Goal: Transaction & Acquisition: Purchase product/service

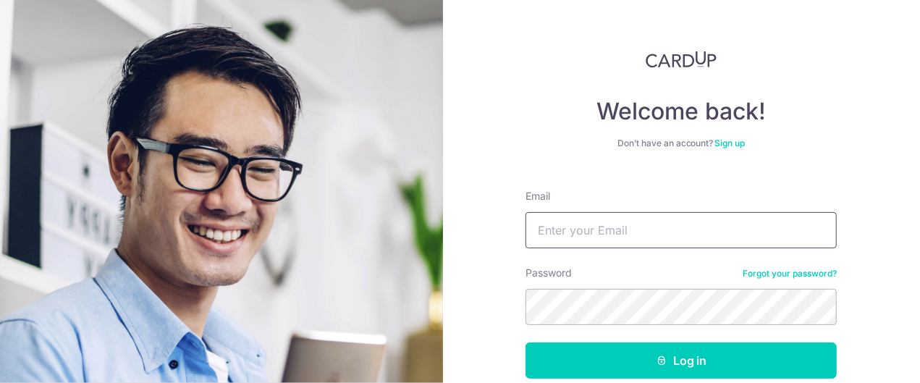
click at [666, 226] on input "Email" at bounding box center [681, 230] width 311 height 36
type input "limyh90@hotmail.com"
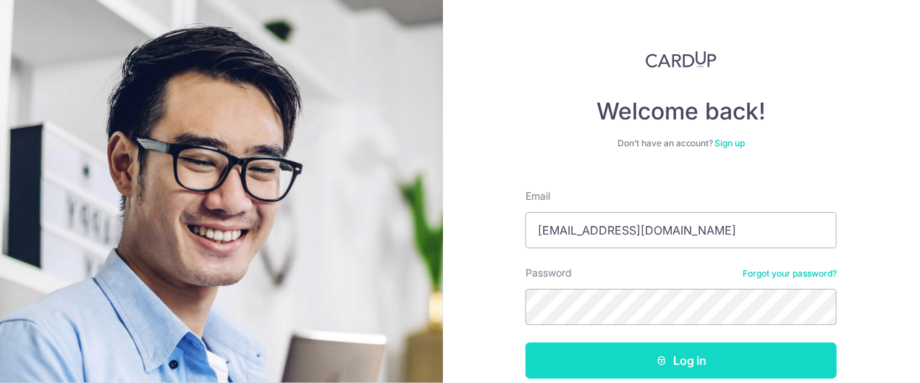
click at [686, 360] on button "Log in" at bounding box center [681, 360] width 311 height 36
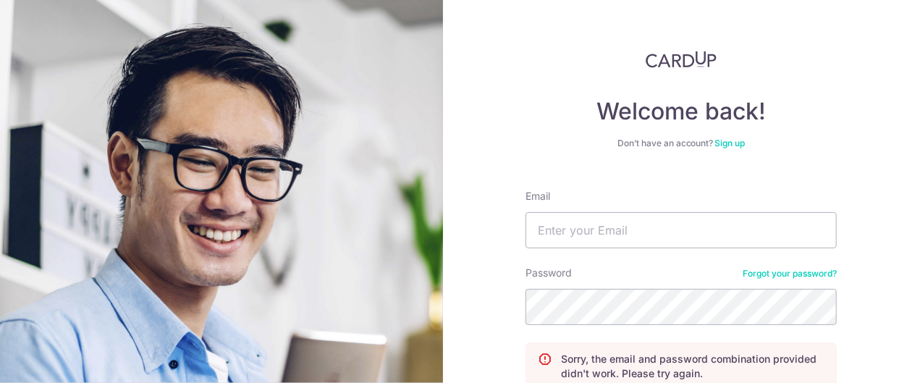
click at [790, 284] on div "Password Forgot your password?" at bounding box center [681, 295] width 311 height 59
click at [792, 274] on link "Forgot your password?" at bounding box center [790, 274] width 94 height 12
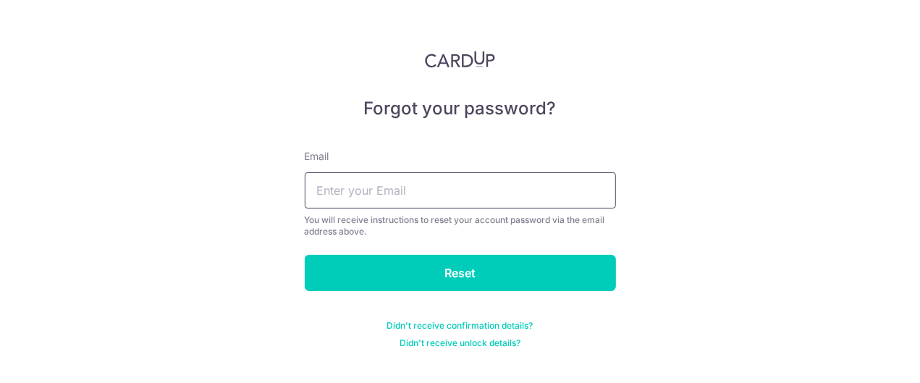
click at [479, 194] on input "text" at bounding box center [460, 190] width 311 height 36
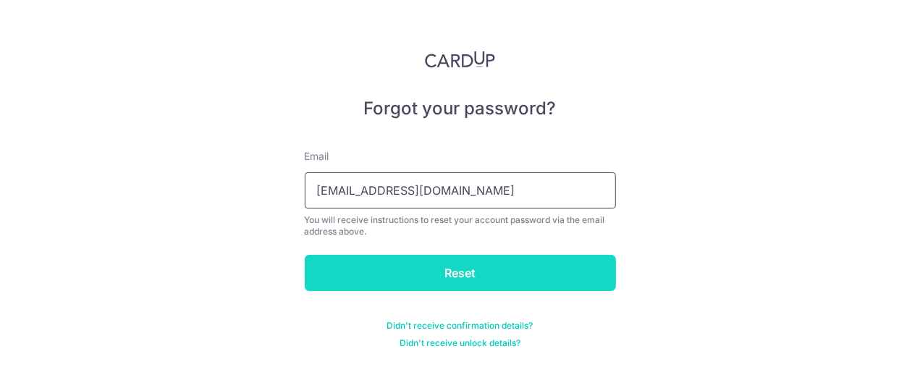
type input "limyh90@hotmail.com"
click at [452, 266] on input "Reset" at bounding box center [460, 273] width 311 height 36
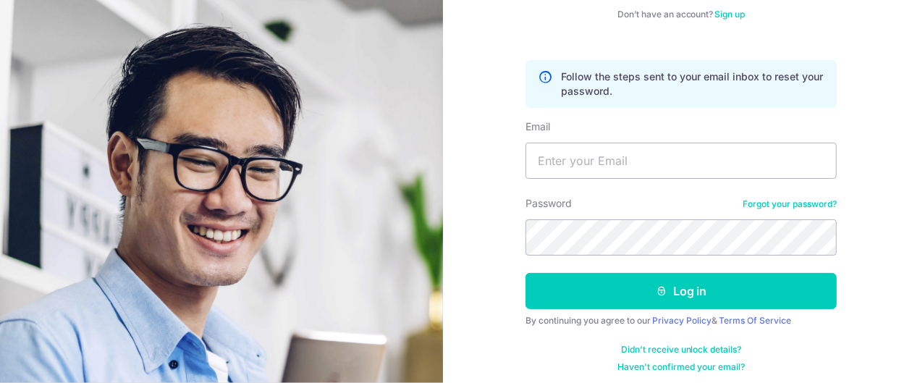
scroll to position [135, 0]
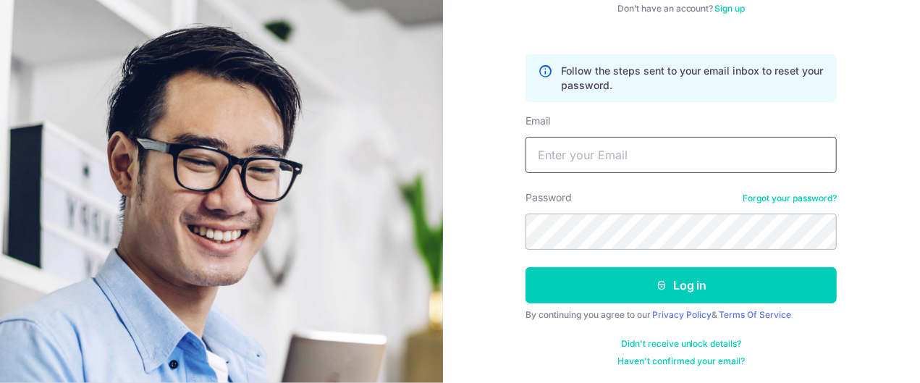
click at [602, 161] on input "Email" at bounding box center [681, 155] width 311 height 36
type input "[EMAIL_ADDRESS][DOMAIN_NAME]"
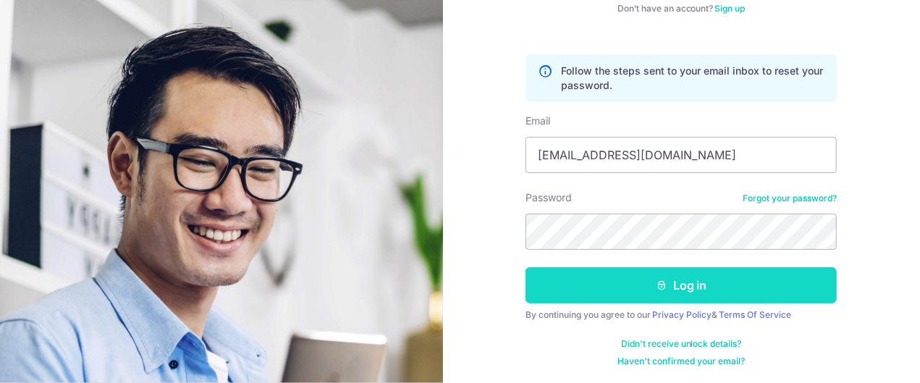
click at [637, 288] on button "Log in" at bounding box center [681, 285] width 311 height 36
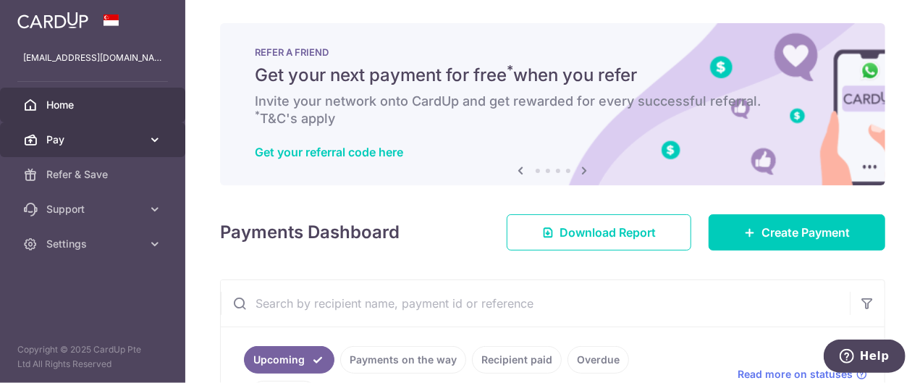
click at [123, 145] on span "Pay" at bounding box center [94, 139] width 96 height 14
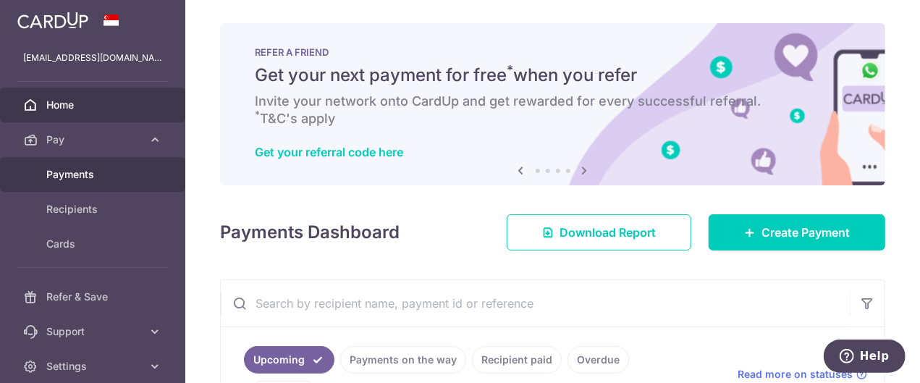
click at [106, 180] on span "Payments" at bounding box center [94, 174] width 96 height 14
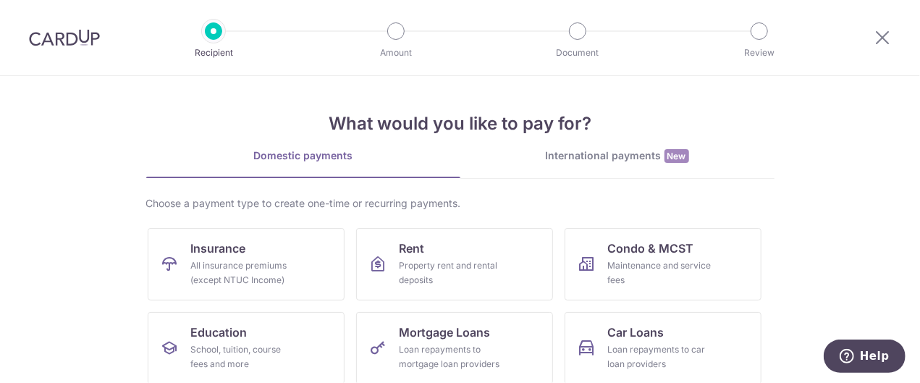
click at [653, 156] on div "International payments New" at bounding box center [617, 155] width 314 height 15
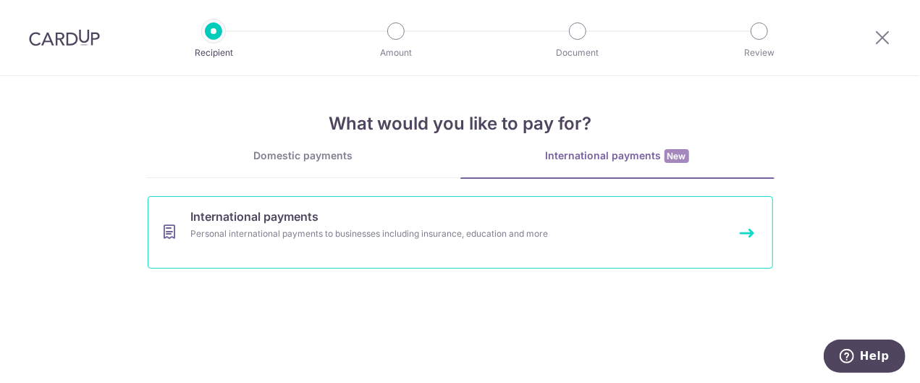
click at [511, 219] on link "International payments Personal international payments to businesses including …" at bounding box center [460, 232] width 625 height 72
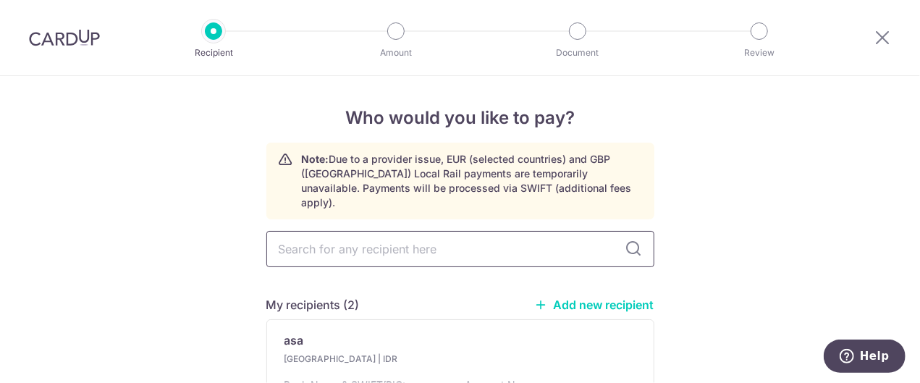
click at [644, 231] on input "text" at bounding box center [460, 249] width 388 height 36
click at [634, 240] on icon at bounding box center [633, 248] width 17 height 17
click at [581, 240] on input "text" at bounding box center [460, 249] width 388 height 36
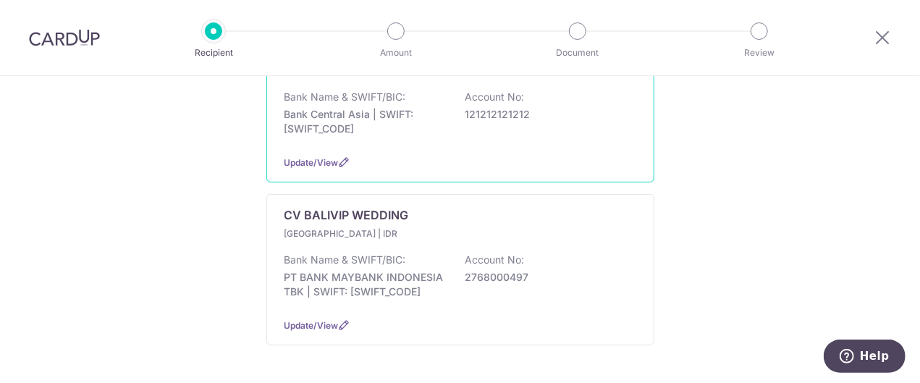
scroll to position [290, 0]
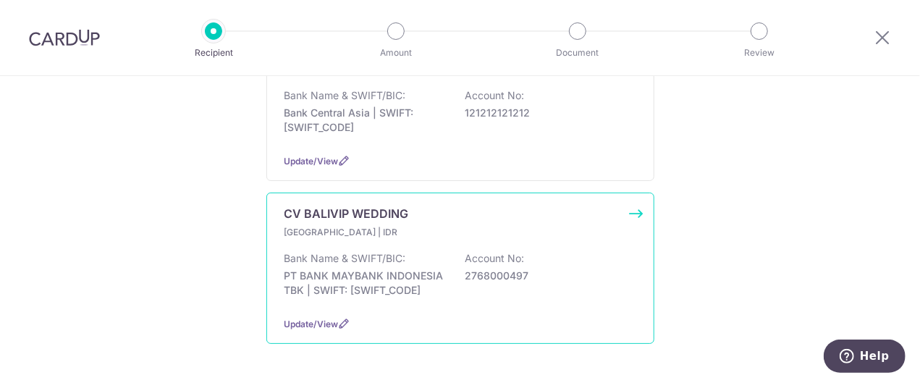
click at [633, 197] on div "CV BALIVIP WEDDING Indonesia | IDR Bank Name & SWIFT/BIC: PT BANK MAYBANK INDON…" at bounding box center [460, 268] width 388 height 151
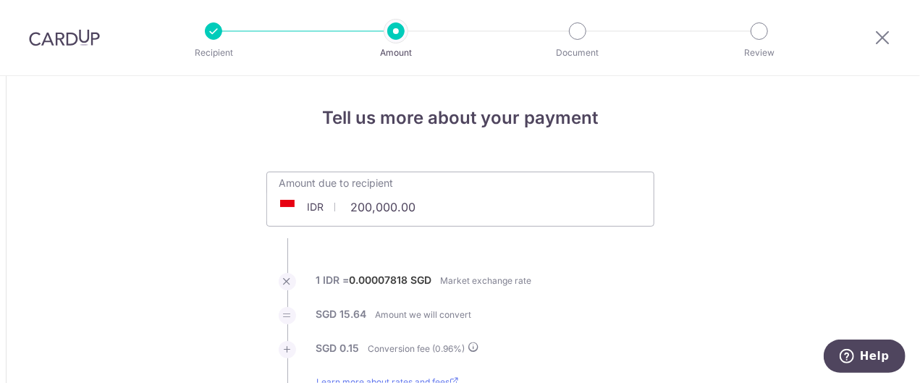
click at [499, 207] on div "Amount due to recipient IDR 200,000.00 200000" at bounding box center [460, 199] width 388 height 55
click at [294, 204] on div "IDR" at bounding box center [301, 207] width 69 height 14
click at [316, 204] on span "IDR" at bounding box center [316, 207] width 17 height 14
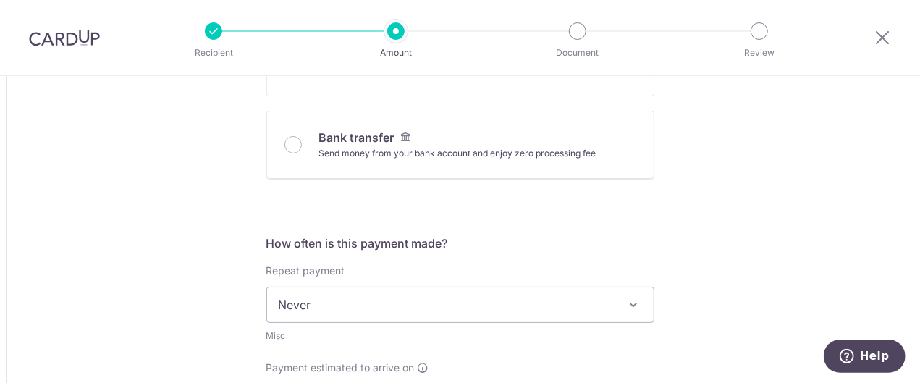
scroll to position [637, 0]
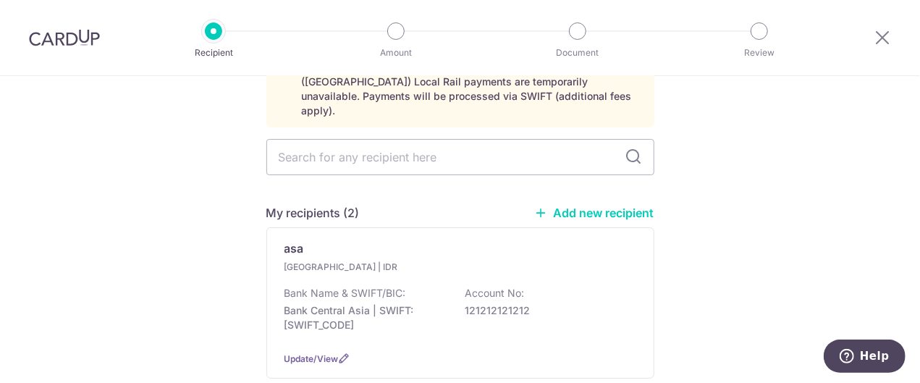
scroll to position [174, 0]
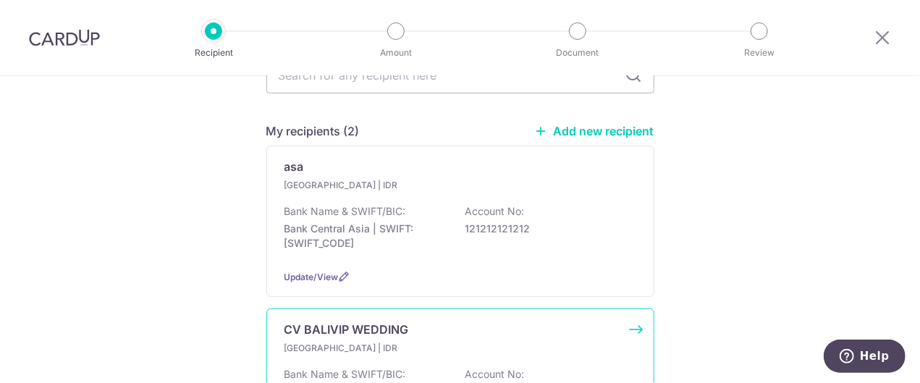
click at [472, 321] on div "CV BALIVIP WEDDING" at bounding box center [451, 329] width 334 height 17
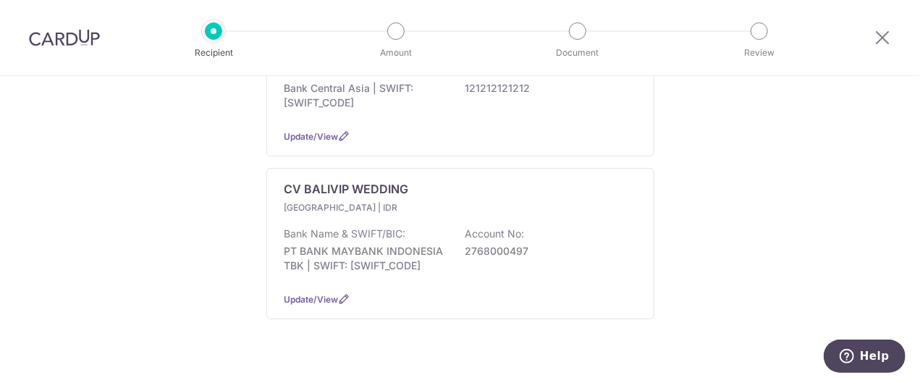
scroll to position [324, 0]
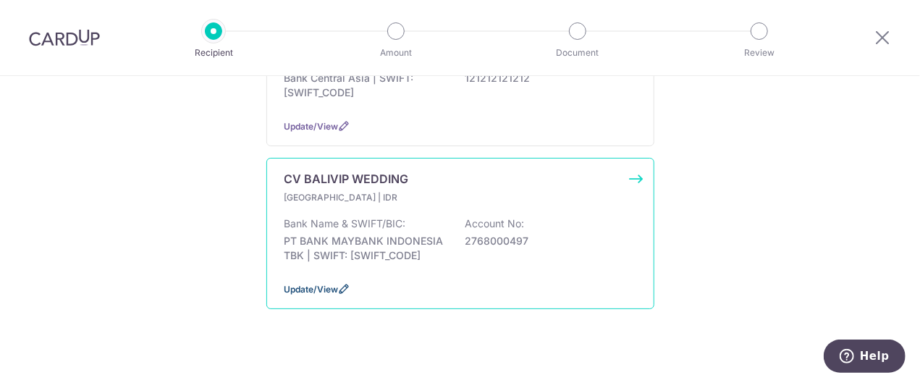
click at [316, 284] on span "Update/View" at bounding box center [311, 289] width 54 height 11
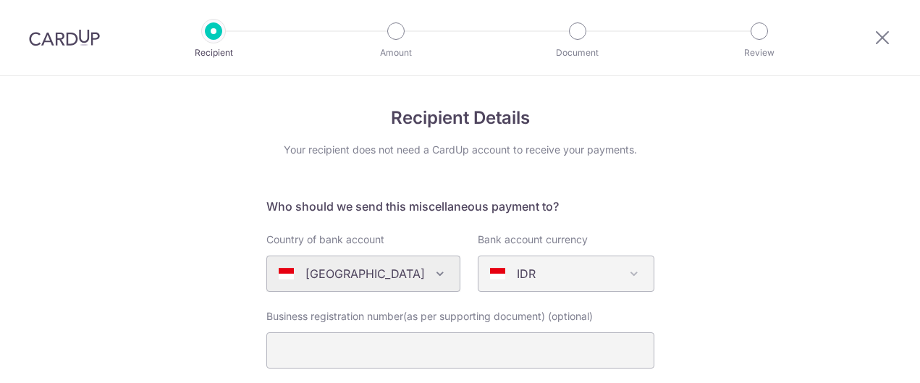
select select "2729"
click at [537, 288] on span "IDR" at bounding box center [565, 273] width 175 height 35
click at [560, 269] on div "IDR" at bounding box center [554, 273] width 129 height 17
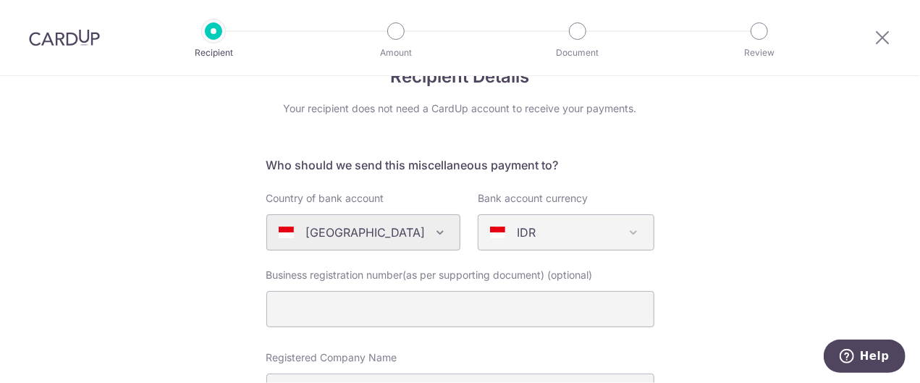
scroll to position [58, 0]
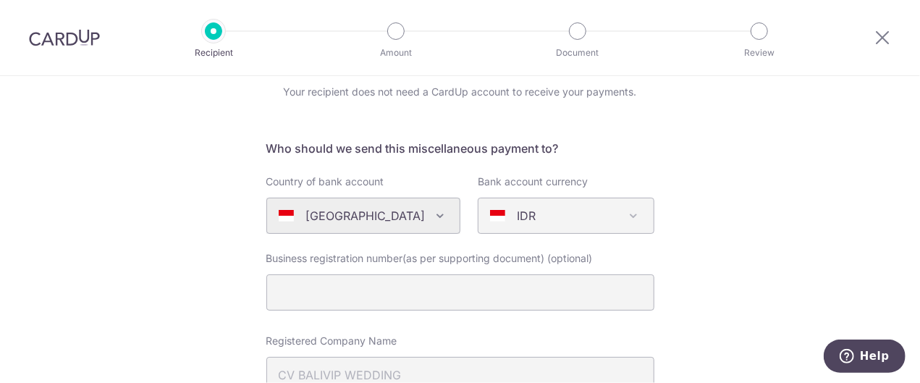
click at [633, 216] on span at bounding box center [633, 215] width 17 height 17
click at [517, 217] on p "IDR" at bounding box center [526, 215] width 19 height 17
click at [443, 219] on div "Algeria Andorra Angola Anguilla Argentina Armenia Aruba Australia Austria Azerb…" at bounding box center [363, 216] width 194 height 36
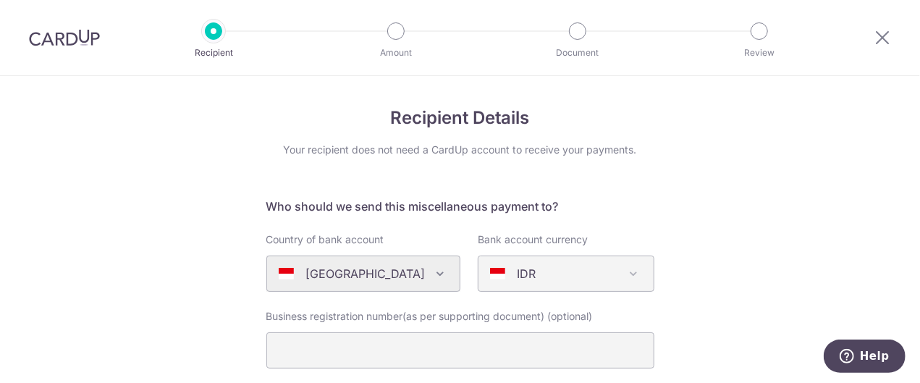
click at [423, 275] on div "Algeria Andorra Angola Anguilla Argentina Armenia Aruba Australia Austria Azerb…" at bounding box center [363, 274] width 194 height 36
click at [615, 277] on div "IDR" at bounding box center [554, 273] width 129 height 17
click at [518, 275] on p "IDR" at bounding box center [526, 273] width 19 height 17
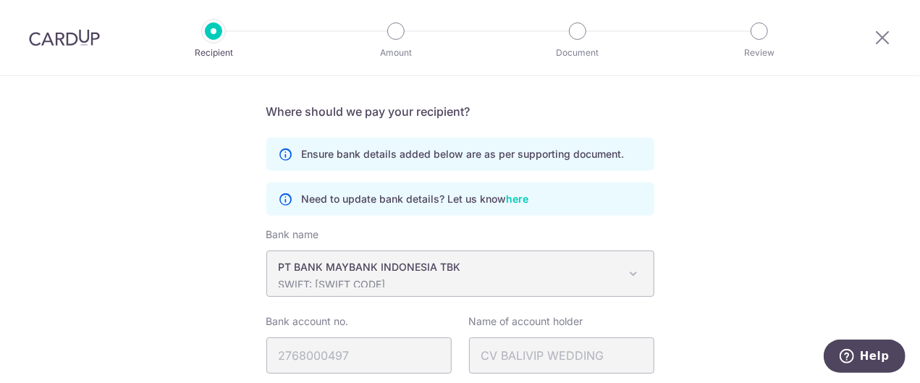
scroll to position [948, 0]
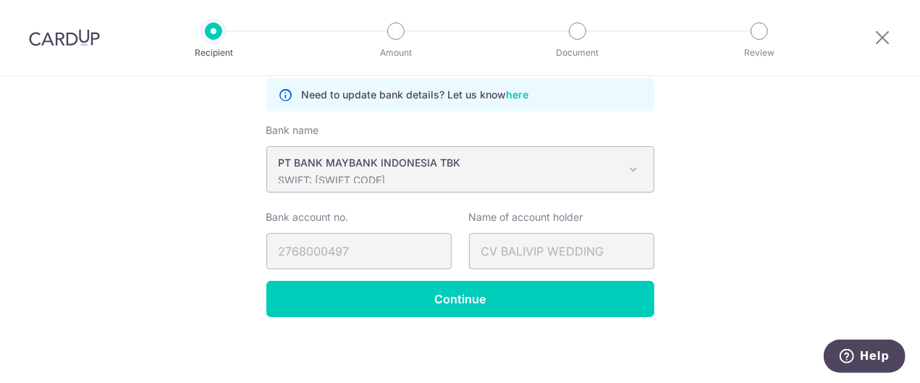
click at [449, 177] on p "SWIFT: IBBKIDJAXXX" at bounding box center [449, 180] width 340 height 14
click at [627, 169] on span at bounding box center [633, 169] width 17 height 17
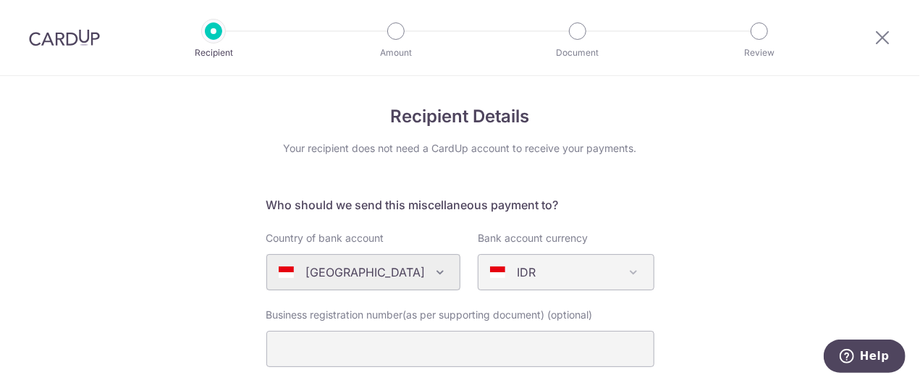
scroll to position [0, 0]
click at [427, 274] on div "Algeria Andorra Angola Anguilla Argentina Armenia Aruba Australia Austria Azerb…" at bounding box center [363, 274] width 194 height 36
click at [570, 272] on div "IDR" at bounding box center [554, 273] width 129 height 17
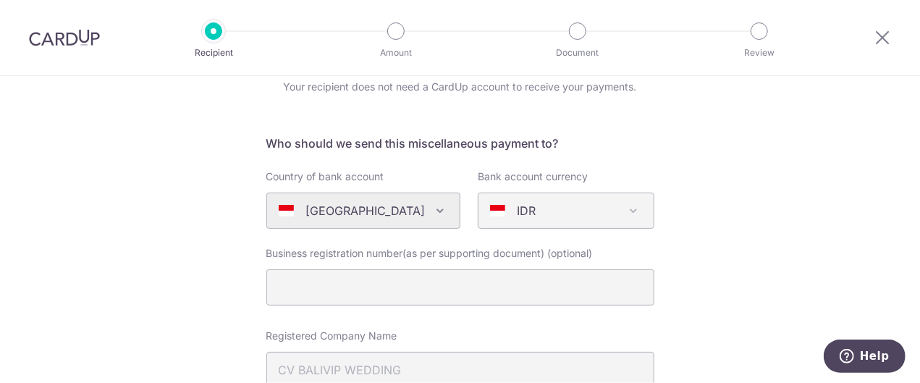
scroll to position [116, 0]
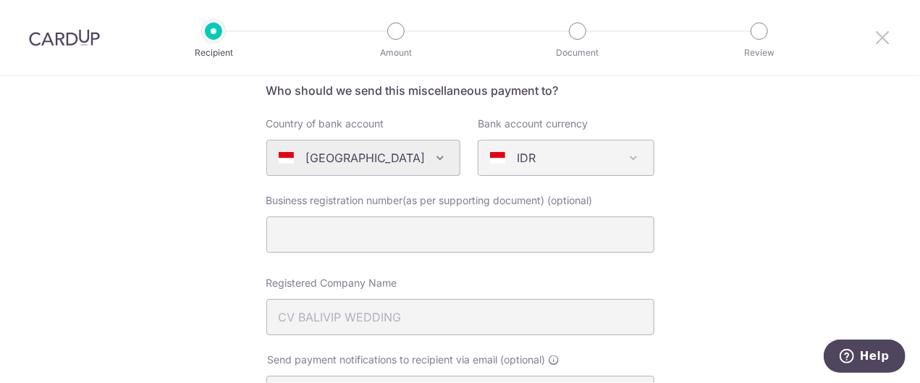
click at [885, 39] on icon at bounding box center [882, 37] width 17 height 18
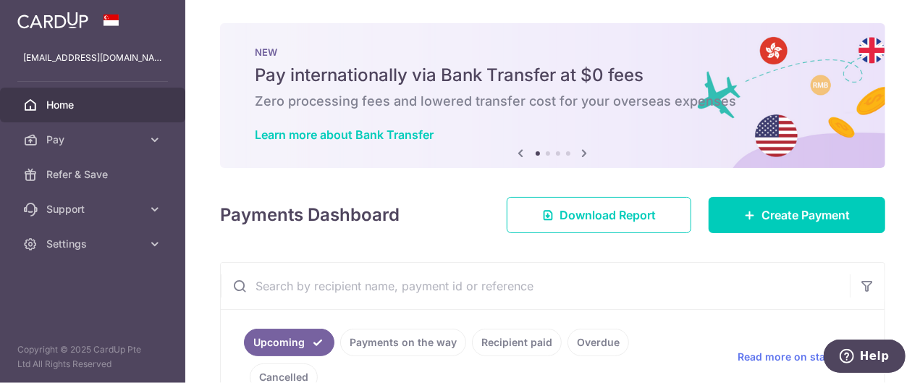
click at [489, 252] on div "× Pause Schedule Pause all future payments in this series Pause just this one p…" at bounding box center [552, 191] width 735 height 383
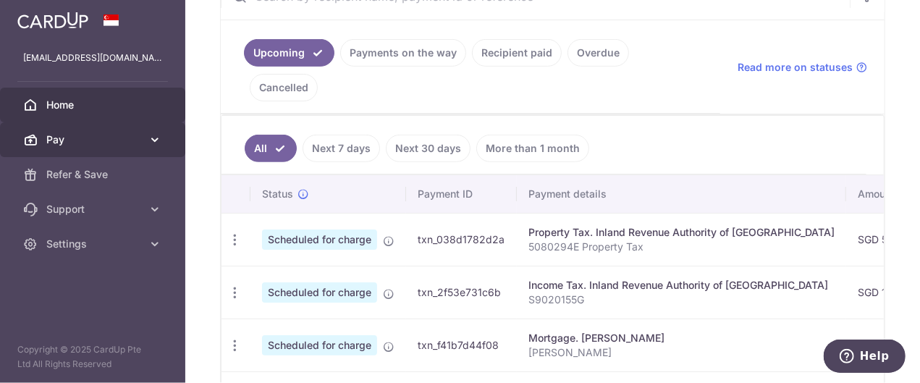
click at [97, 146] on span "Pay" at bounding box center [94, 139] width 96 height 14
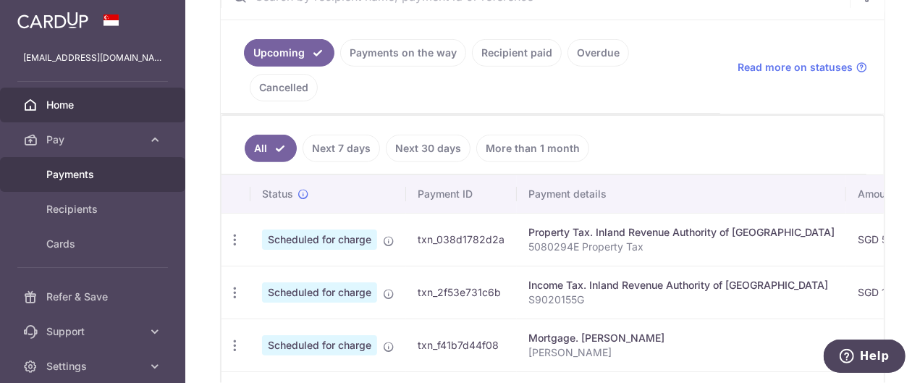
click at [90, 182] on link "Payments" at bounding box center [92, 174] width 185 height 35
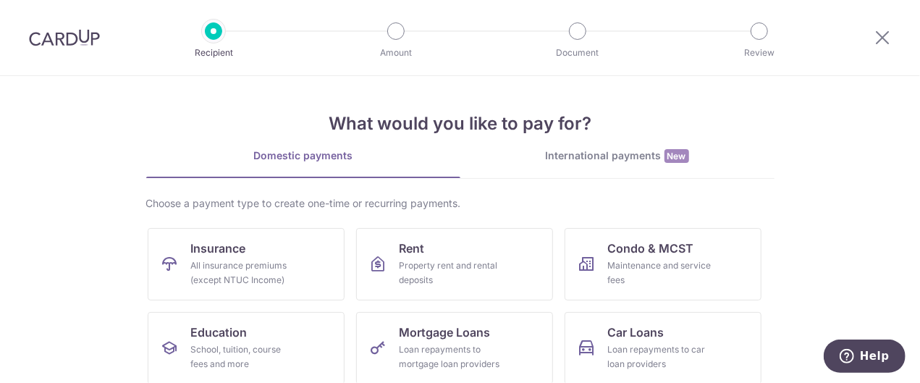
click at [631, 168] on link "International payments New" at bounding box center [617, 163] width 314 height 30
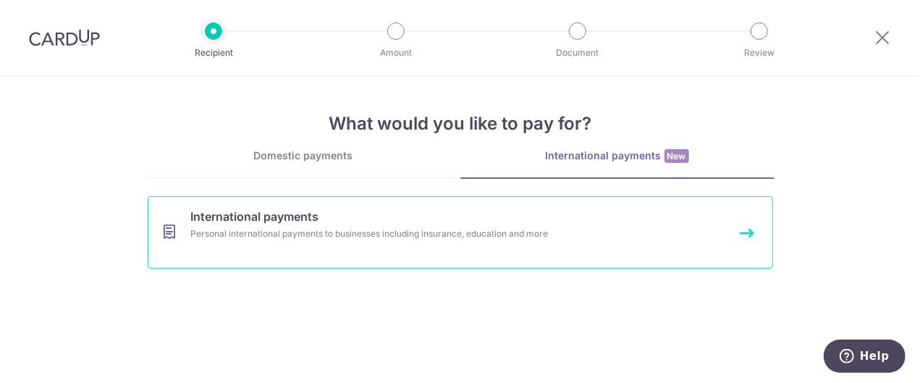
click at [352, 245] on link "International payments Personal international payments to businesses including …" at bounding box center [460, 232] width 625 height 72
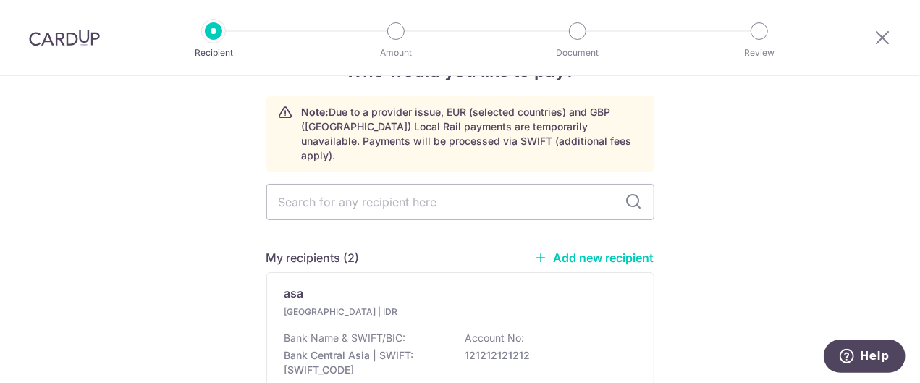
scroll to position [58, 0]
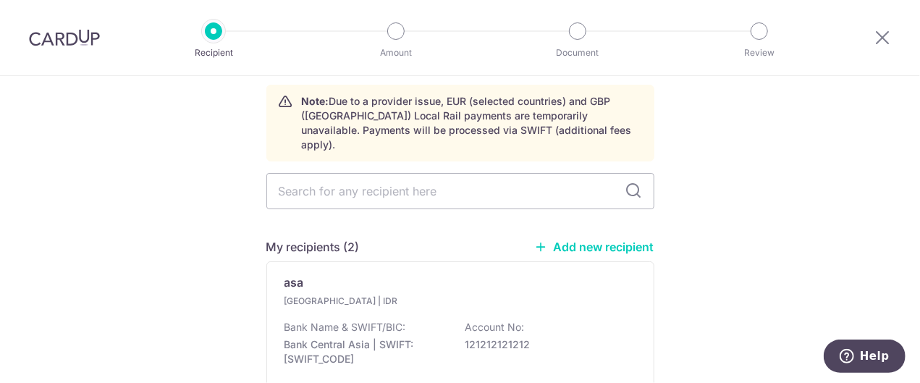
click at [576, 240] on link "Add new recipient" at bounding box center [594, 247] width 119 height 14
select select
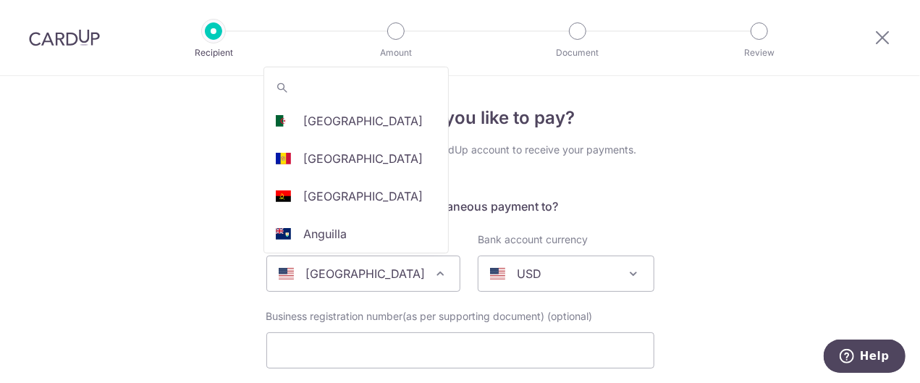
click at [427, 284] on span "[GEOGRAPHIC_DATA]" at bounding box center [363, 273] width 193 height 35
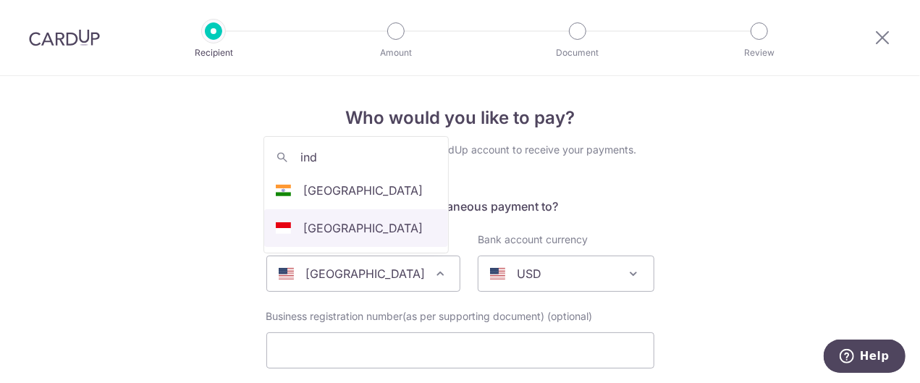
type input "ind"
select select "101"
select select "[GEOGRAPHIC_DATA]"
select select
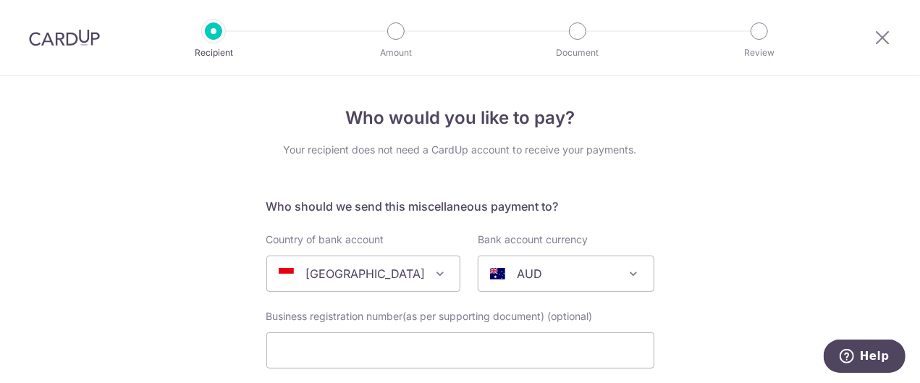
click at [611, 282] on span "AUD" at bounding box center [565, 273] width 175 height 35
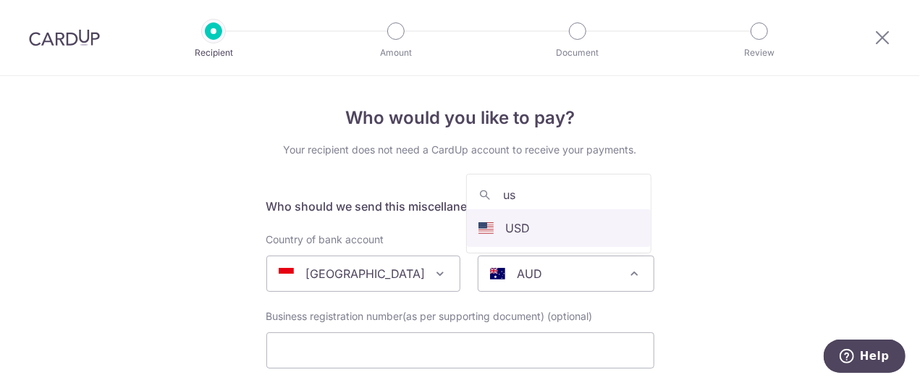
type input "us"
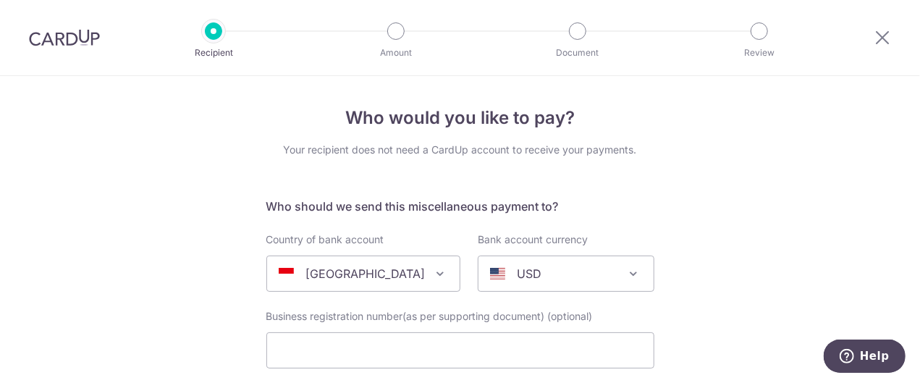
scroll to position [58, 0]
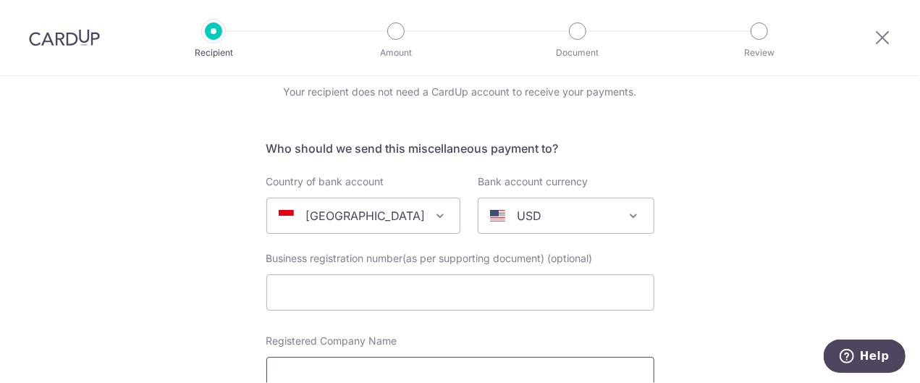
click at [413, 369] on input "Registered Company Name" at bounding box center [460, 375] width 388 height 36
paste input "1678 0000 4365"
type input "1678 0000 4365"
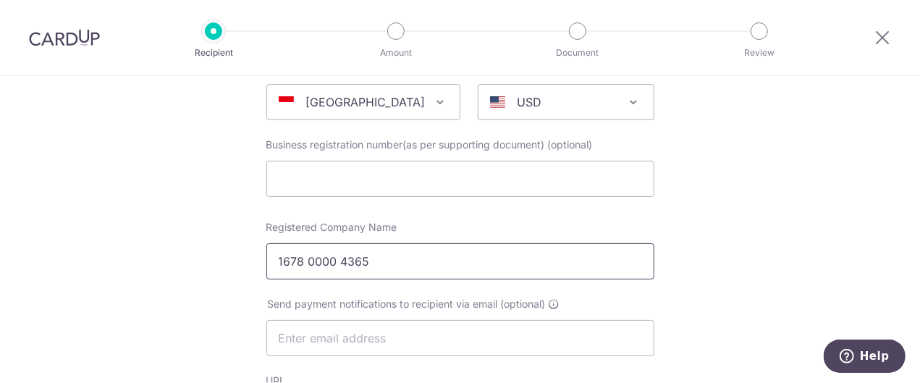
scroll to position [174, 0]
drag, startPoint x: 394, startPoint y: 271, endPoint x: 0, endPoint y: 258, distance: 394.0
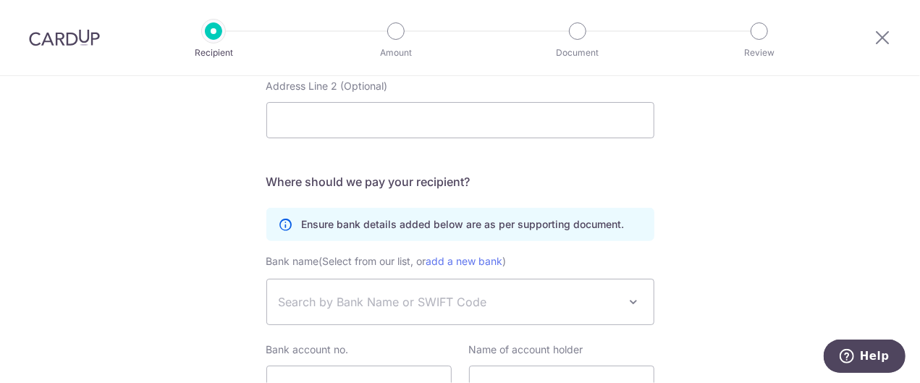
scroll to position [811, 0]
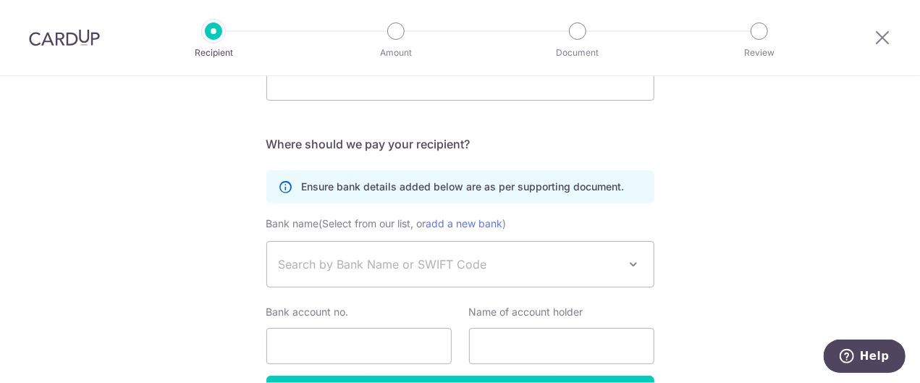
click at [453, 262] on span "Search by Bank Name or SWIFT Code" at bounding box center [449, 264] width 340 height 17
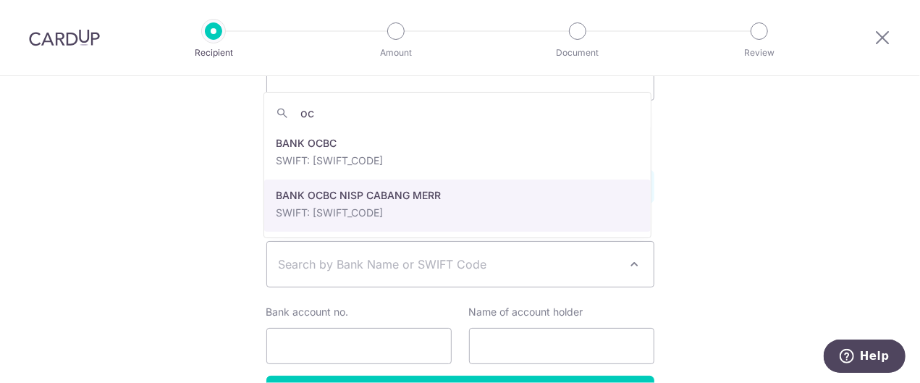
type input "oc"
select select "22431"
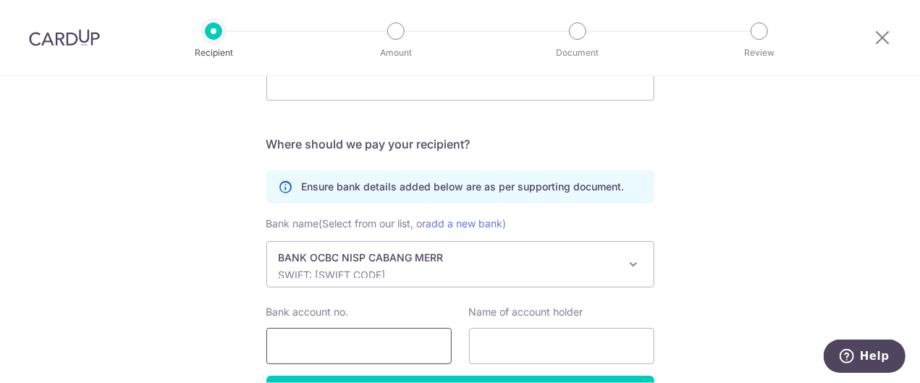
click at [400, 346] on input "Bank account no." at bounding box center [358, 346] width 185 height 36
paste input "1678 0000 4365"
type input "1678 0000 4365"
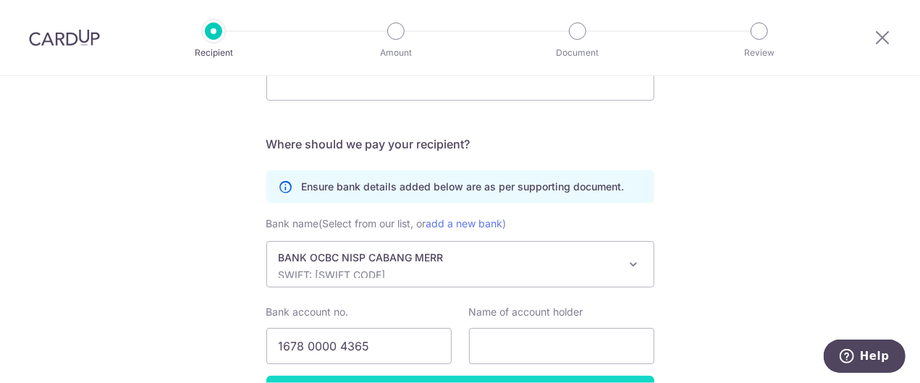
scroll to position [869, 0]
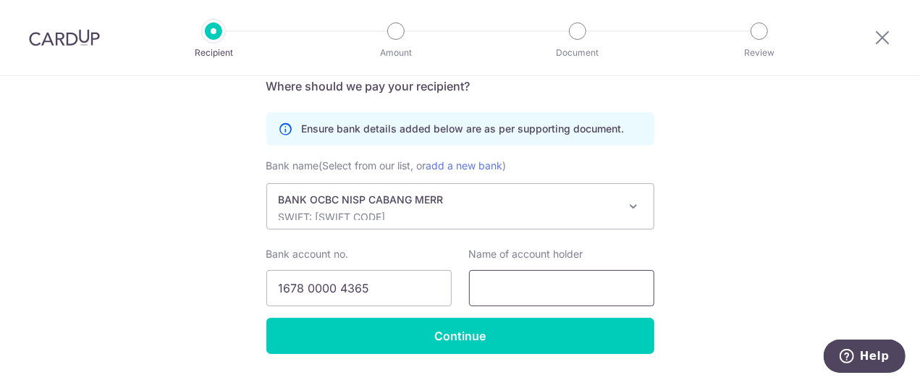
click at [514, 290] on input "text" at bounding box center [561, 288] width 185 height 36
paste input "CV BALIVIP WEDDING"
type input "CV BALIVIP WEDDING"
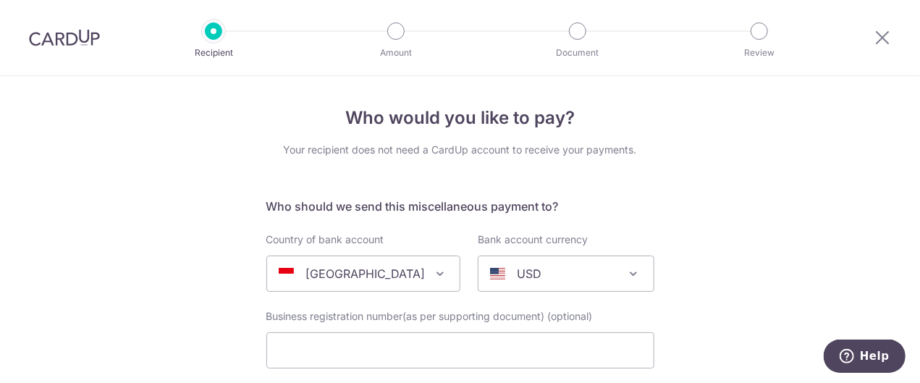
scroll to position [116, 0]
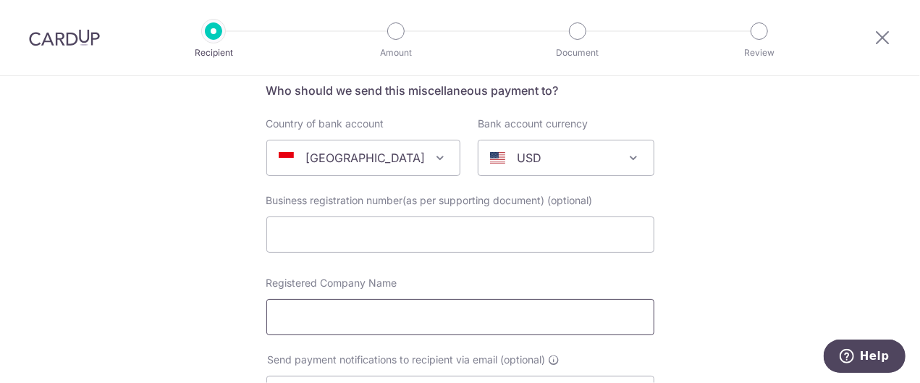
click at [318, 305] on input "Registered Company Name" at bounding box center [460, 317] width 388 height 36
paste input "CV BALIVIP WEDDING"
type input "CV BALIVIP WEDDING"
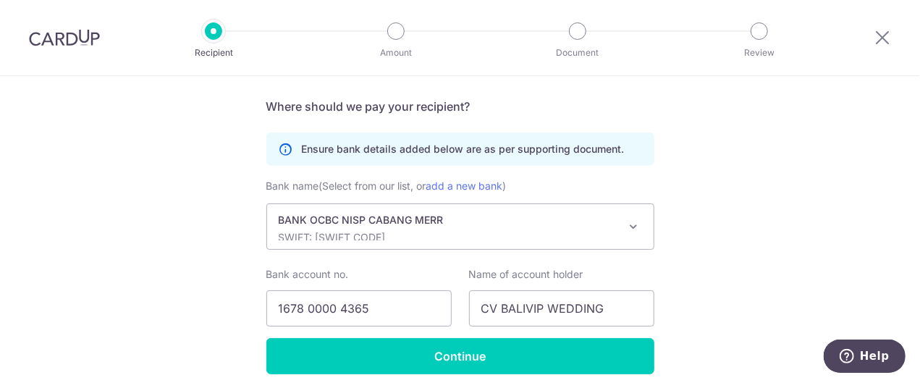
scroll to position [790, 0]
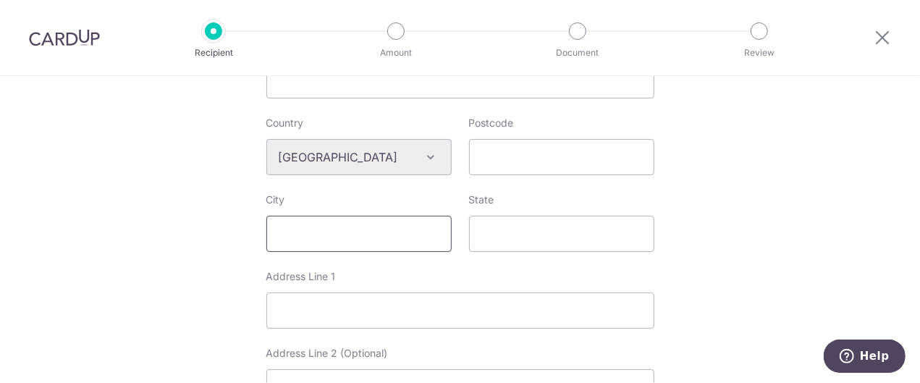
scroll to position [559, 0]
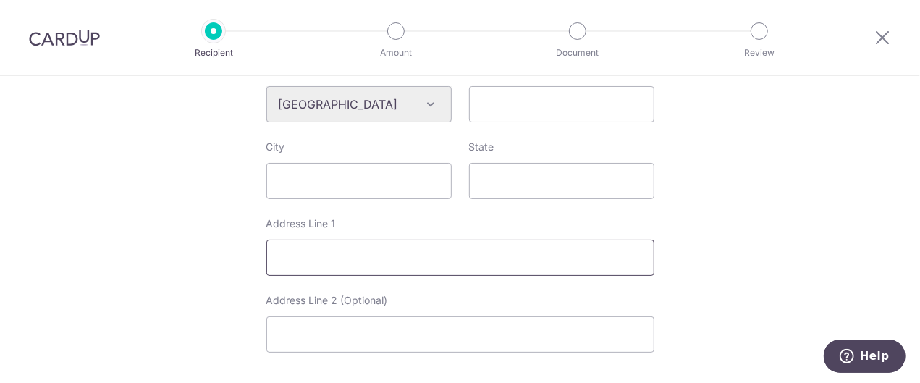
click at [349, 259] on input "Address Line 1" at bounding box center [460, 258] width 388 height 36
paste input "Jl. By Pass Ngurah Rai No. 349"
type input "Jl. By Pass Ngurah Rai No. 349"
click at [418, 327] on input "Address Line 2 (Optional)" at bounding box center [460, 334] width 388 height 36
paste input "Jl. By Pass Ngurah Rai No. 349"
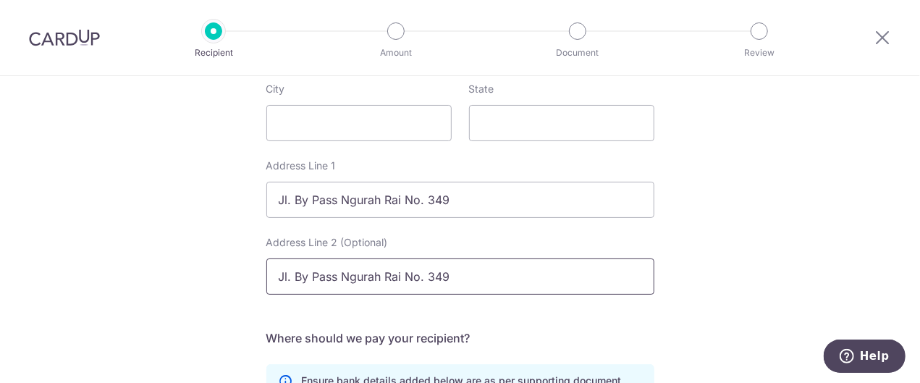
type input "Jl. By Pass Ngurah Rai No. 349"
click at [214, 230] on div "Who would you like to pay? Your recipient does not need a CardUp account to rec…" at bounding box center [460, 66] width 920 height 1215
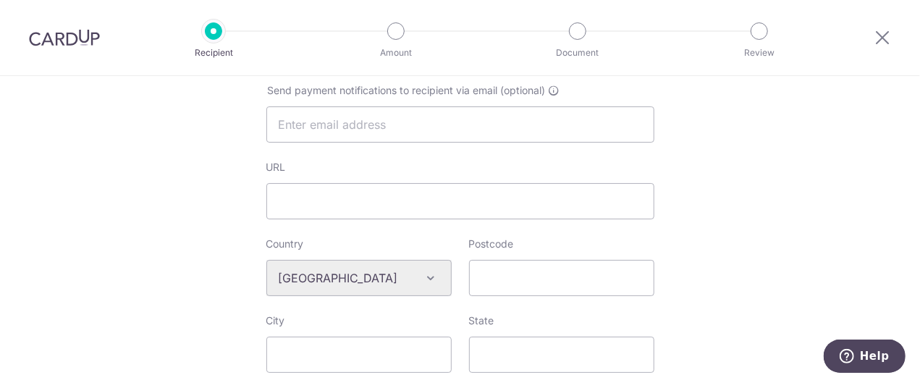
scroll to position [327, 0]
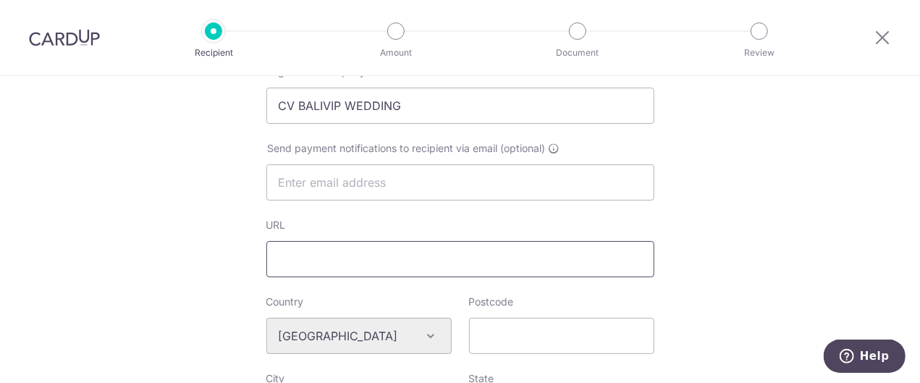
click at [326, 262] on input "URL" at bounding box center [460, 259] width 388 height 36
paste input "www.balivipwedding.com"
type input "www.balivipwedding.com"
click at [191, 239] on div "Who would you like to pay? Your recipient does not need a CardUp account to rec…" at bounding box center [460, 356] width 920 height 1215
click at [343, 190] on input "text" at bounding box center [460, 182] width 388 height 36
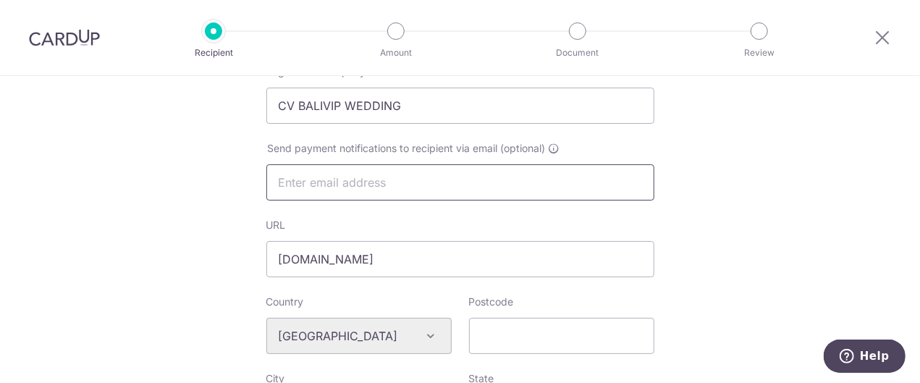
paste input "ar@balivip.com"
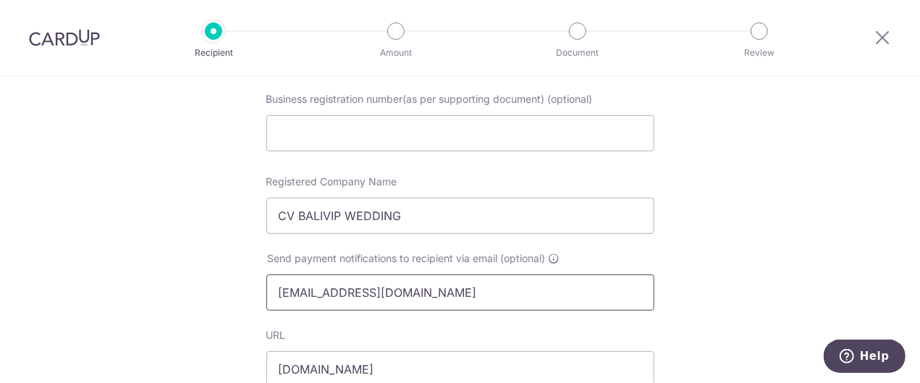
scroll to position [211, 0]
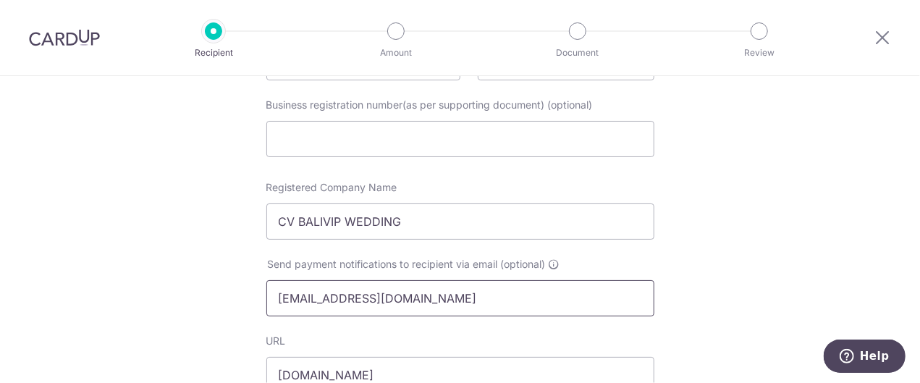
type input "ar@balivip.com"
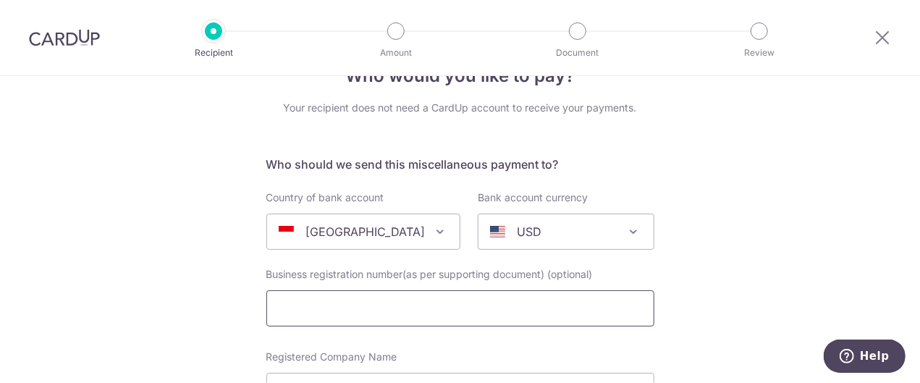
scroll to position [116, 0]
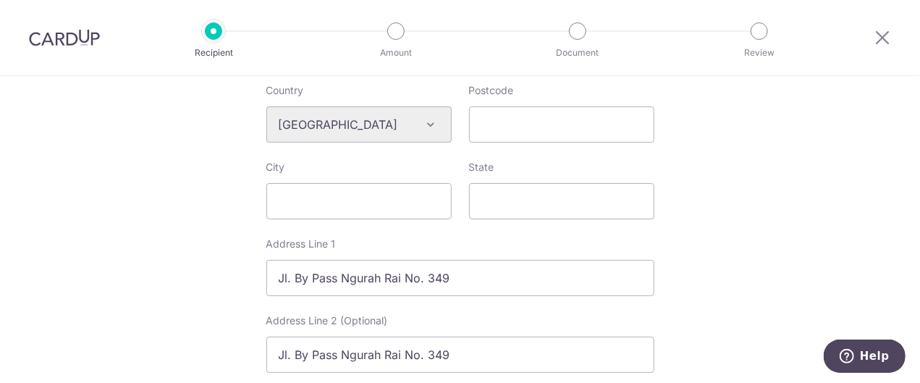
scroll to position [521, 0]
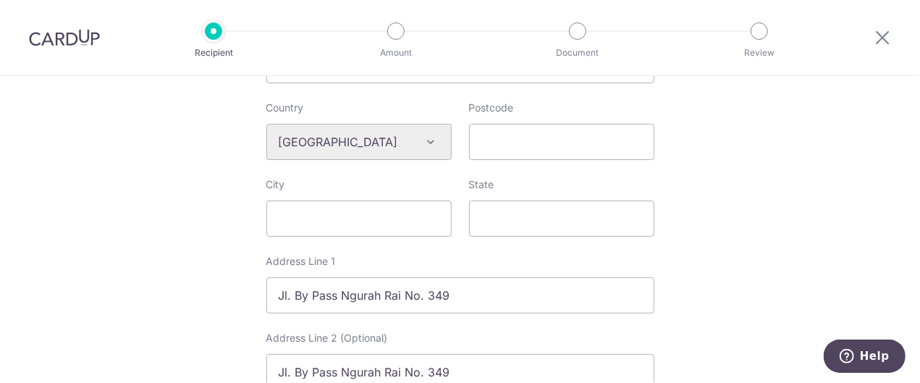
click at [174, 246] on div "Who would you like to pay? Your recipient does not need a CardUp account to rec…" at bounding box center [460, 162] width 920 height 1215
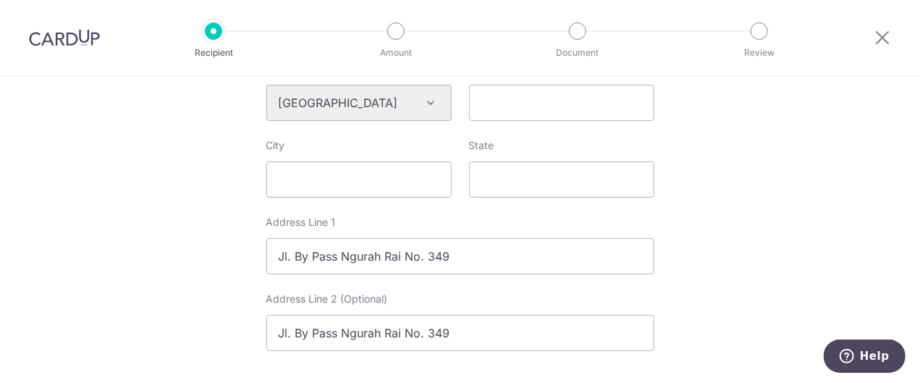
scroll to position [579, 0]
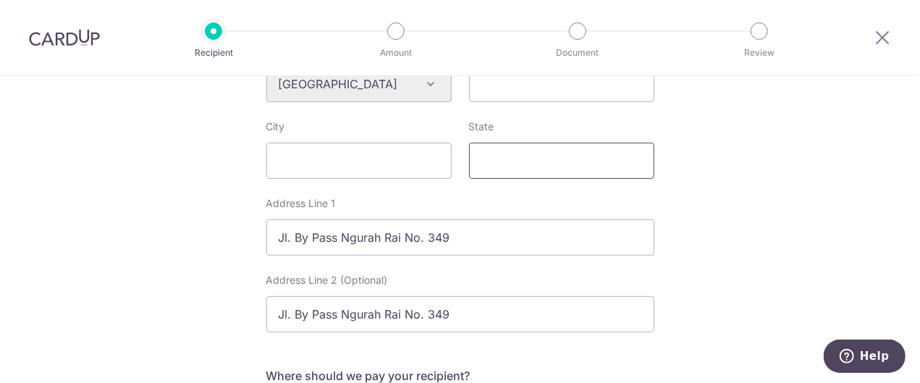
click at [511, 166] on input "State" at bounding box center [561, 161] width 185 height 36
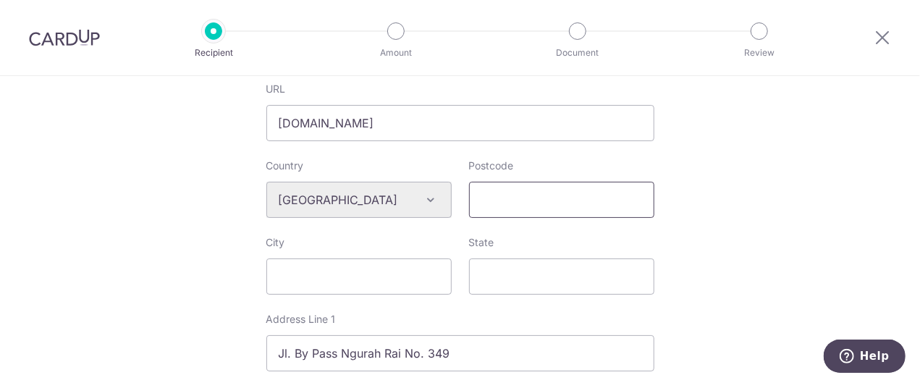
click at [515, 210] on input "Postcode" at bounding box center [561, 200] width 185 height 36
paste input "80228"
type input "80228"
click at [524, 274] on input "State" at bounding box center [561, 276] width 185 height 36
click at [391, 279] on input "City" at bounding box center [358, 276] width 185 height 36
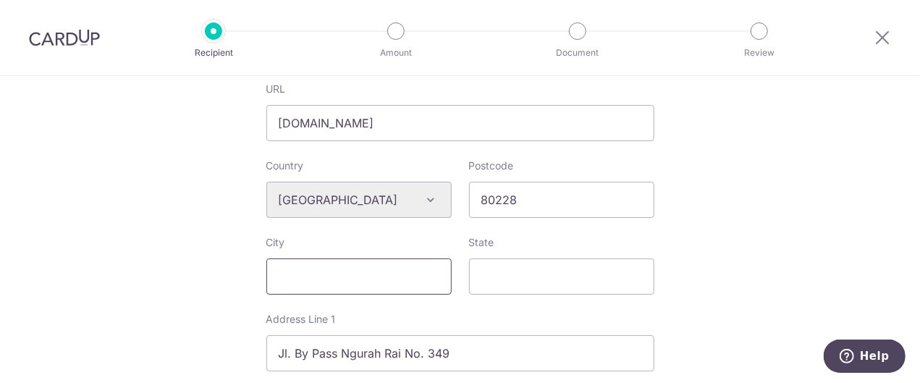
paste input "Bali,"
type input "Bali,"
drag, startPoint x: 421, startPoint y: 274, endPoint x: 129, endPoint y: 259, distance: 292.8
click at [129, 259] on div "Who would you like to pay? Your recipient does not need a CardUp account to rec…" at bounding box center [460, 220] width 920 height 1215
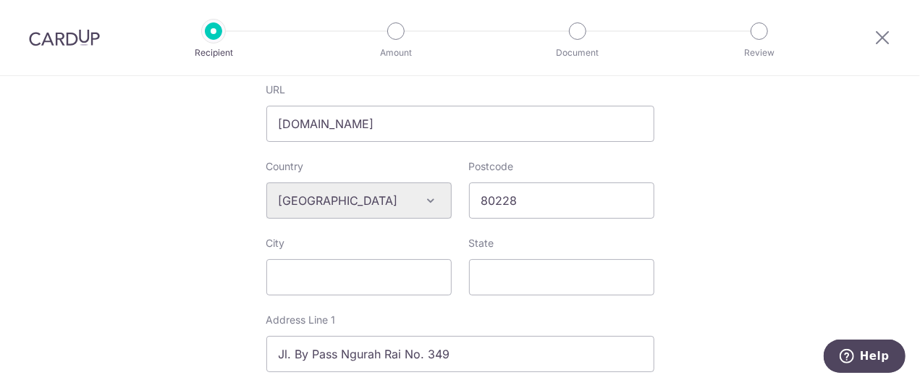
scroll to position [579, 0]
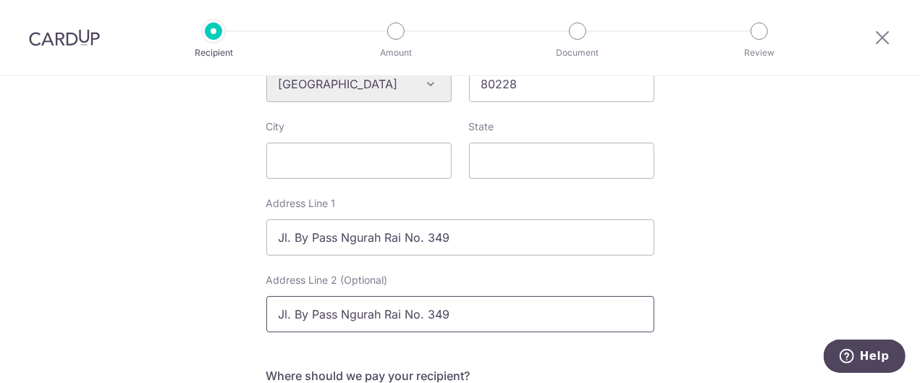
click at [460, 313] on input "Jl. By Pass Ngurah Rai No. 349" at bounding box center [460, 314] width 388 height 36
drag, startPoint x: 439, startPoint y: 310, endPoint x: 9, endPoint y: 297, distance: 430.2
click at [0, 297] on div "Who would you like to pay? Your recipient does not need a CardUp account to rec…" at bounding box center [460, 104] width 920 height 1215
type input "\"
click at [508, 245] on input "Jl. By Pass Ngurah Rai No. 349" at bounding box center [460, 237] width 388 height 36
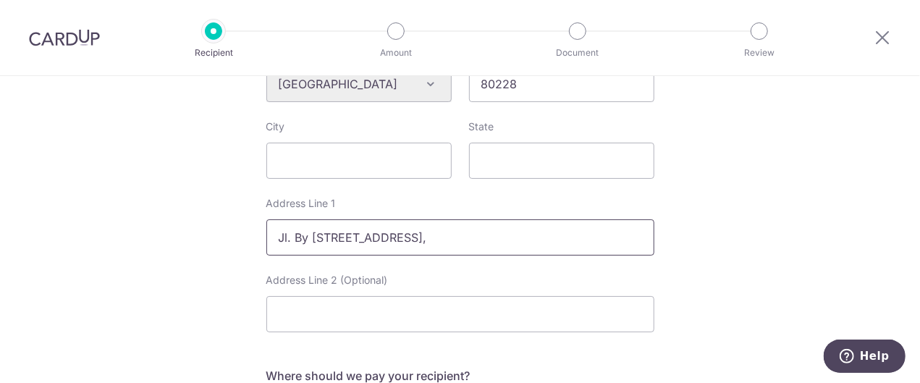
paste input "Sanur, Bali,"
type input "Jl. By Pass Ngurah Rai No. 349, Sanur, Bali"
click at [717, 245] on div "Who would you like to pay? Your recipient does not need a CardUp account to rec…" at bounding box center [460, 104] width 920 height 1215
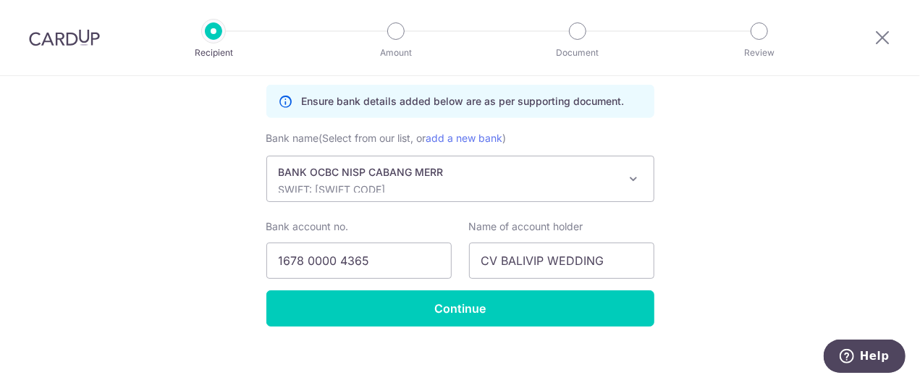
scroll to position [906, 0]
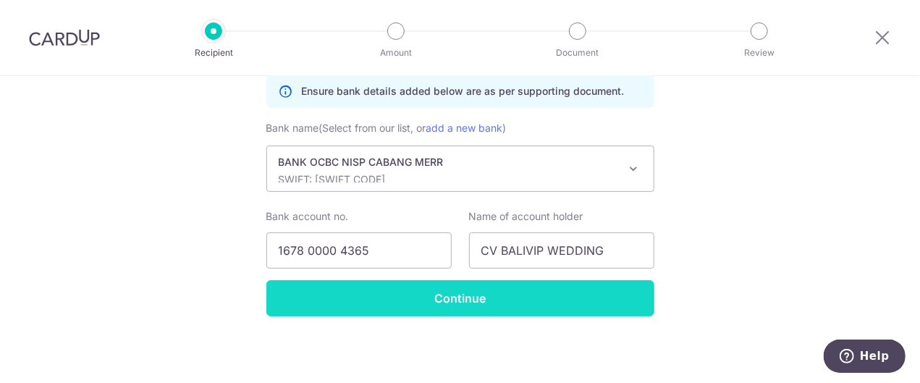
click at [457, 301] on input "Continue" at bounding box center [460, 298] width 388 height 36
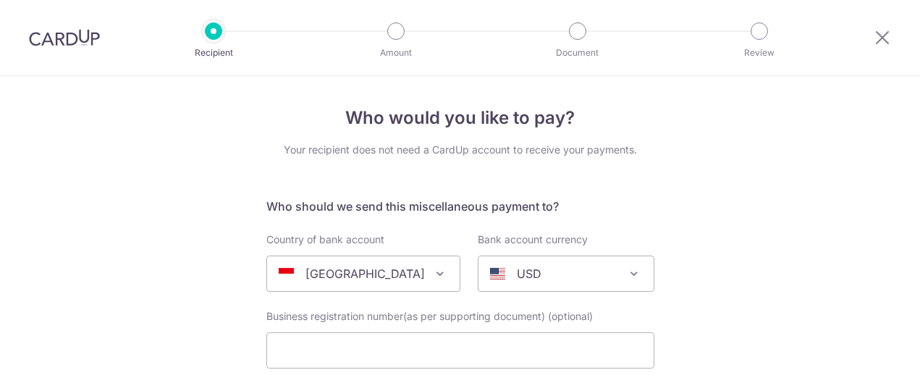
select select "22431"
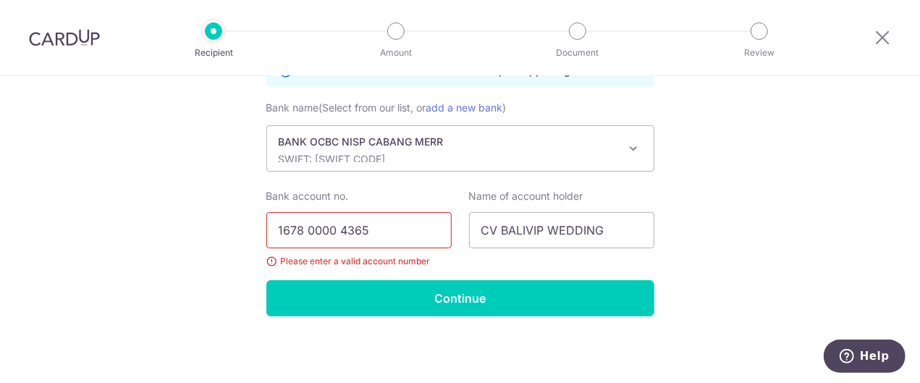
click at [337, 232] on input "1678 0000 4365" at bounding box center [358, 230] width 185 height 36
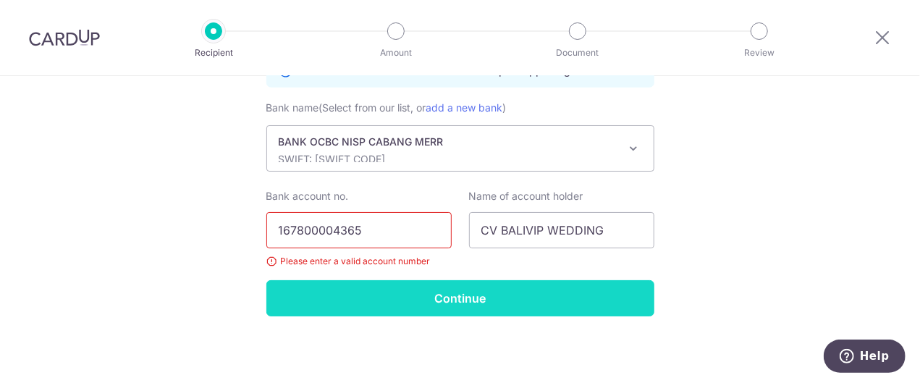
type input "167800004365"
click at [436, 294] on input "Continue" at bounding box center [460, 298] width 388 height 36
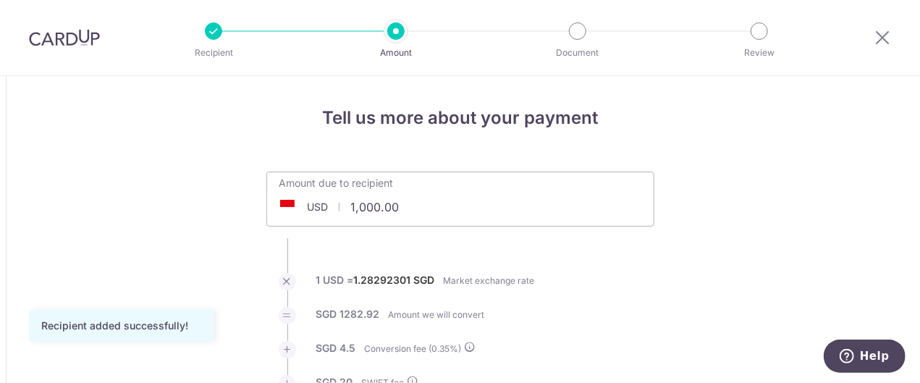
click at [430, 211] on input "1,000.00" at bounding box center [379, 206] width 224 height 33
drag, startPoint x: 430, startPoint y: 211, endPoint x: 165, endPoint y: 207, distance: 265.0
type input "8,009.00"
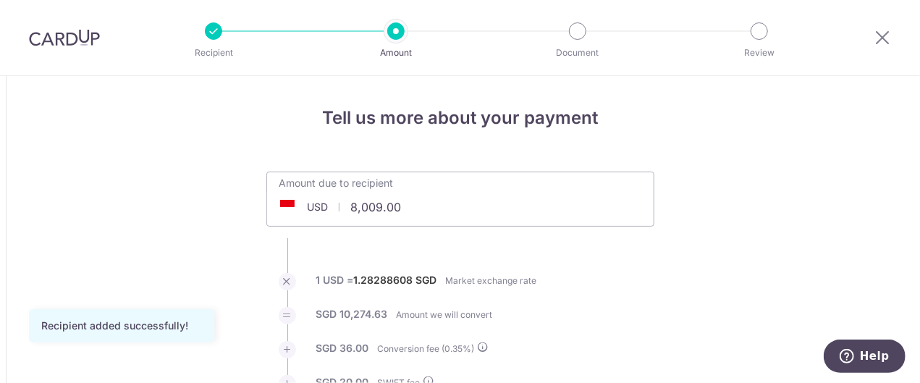
type input "10,330.83"
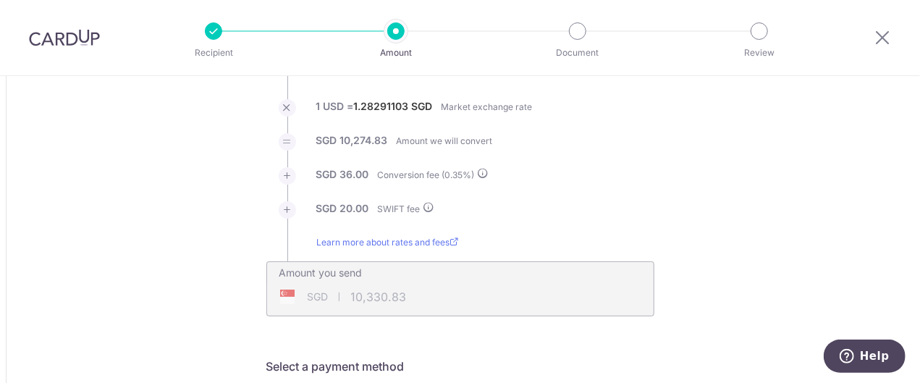
scroll to position [116, 0]
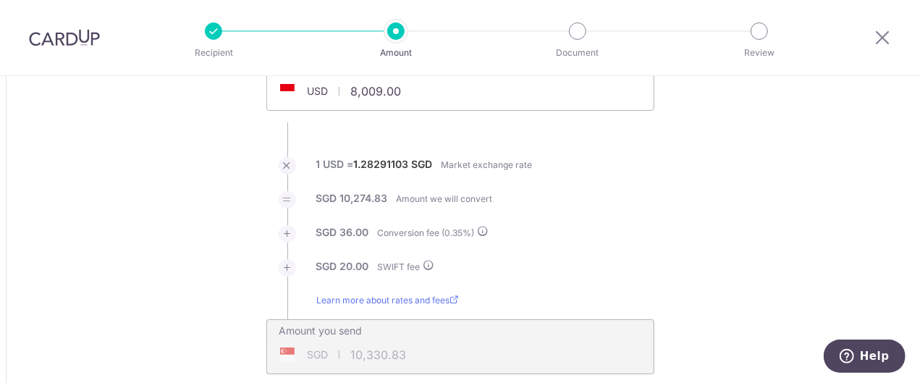
click at [618, 208] on li "SGD 10,274.83 Amount we will convert" at bounding box center [460, 208] width 388 height 34
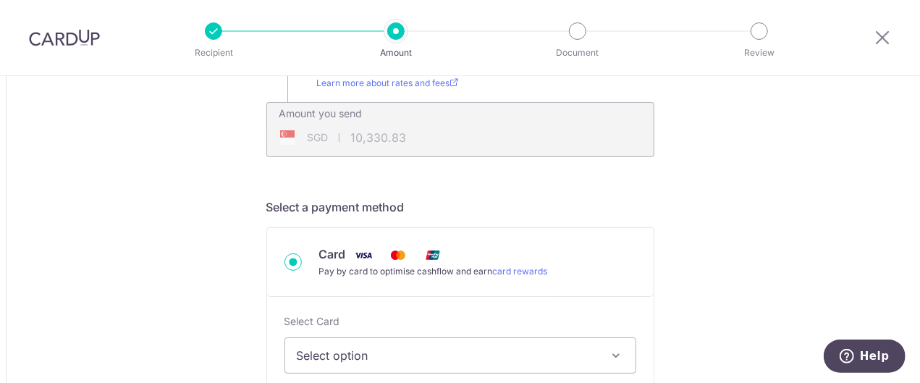
scroll to position [405, 0]
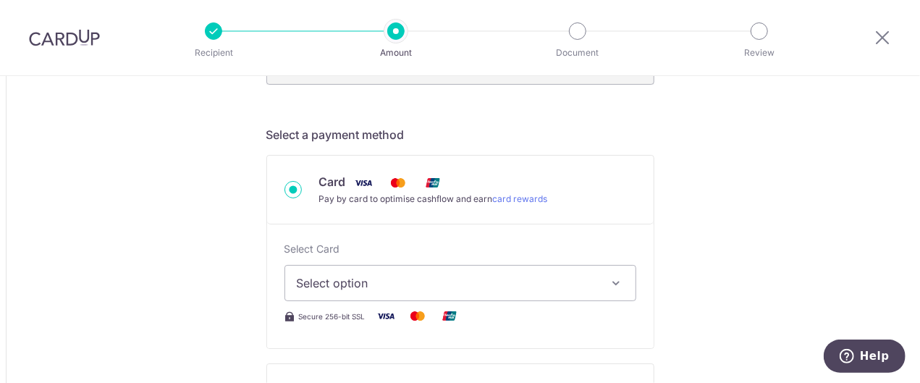
click at [339, 284] on span "Select option" at bounding box center [447, 282] width 301 height 17
click at [358, 320] on span "Add credit card" at bounding box center [473, 323] width 301 height 14
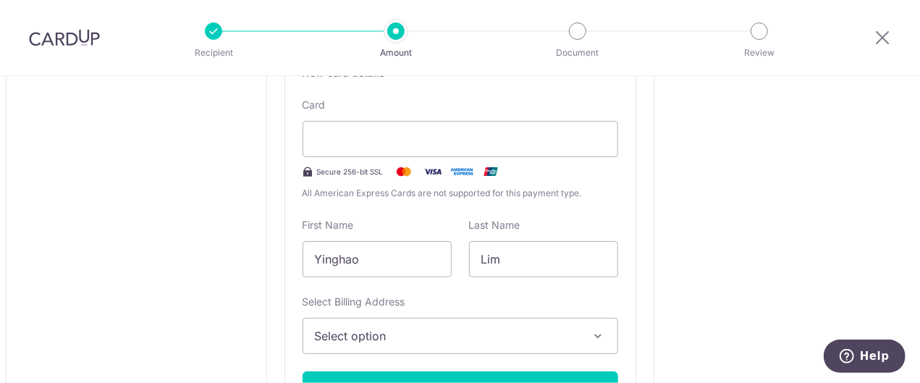
scroll to position [695, 0]
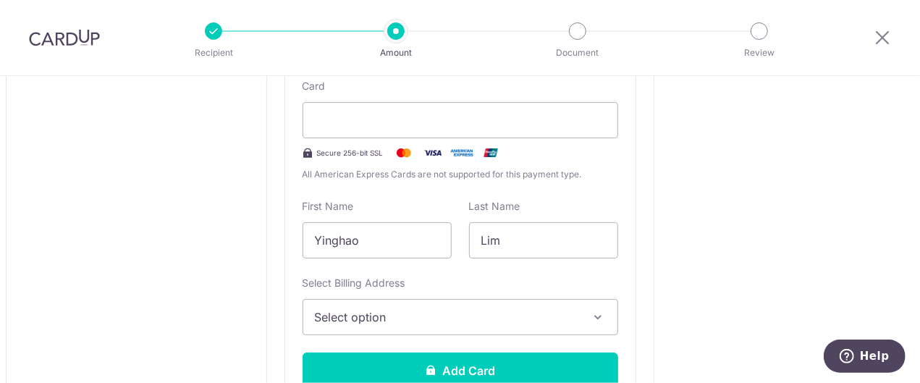
click at [394, 314] on span "Select option" at bounding box center [447, 316] width 265 height 17
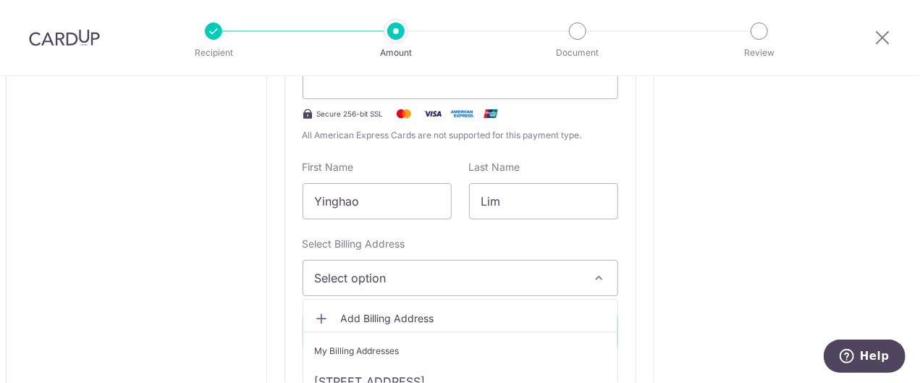
scroll to position [753, 0]
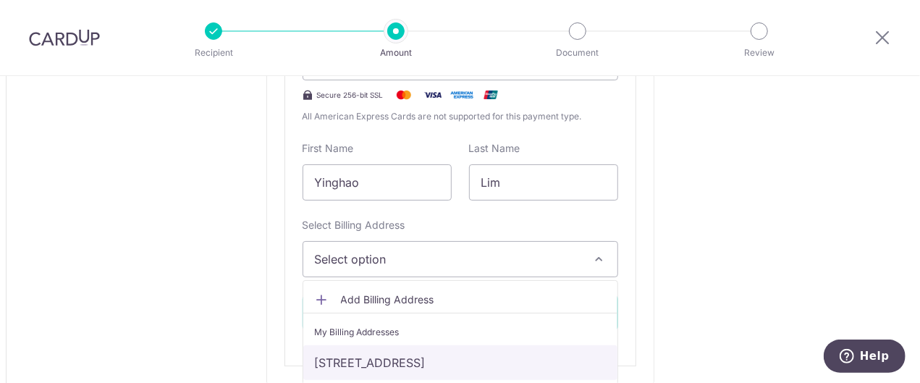
click at [550, 360] on link "[STREET_ADDRESS]" at bounding box center [460, 362] width 314 height 35
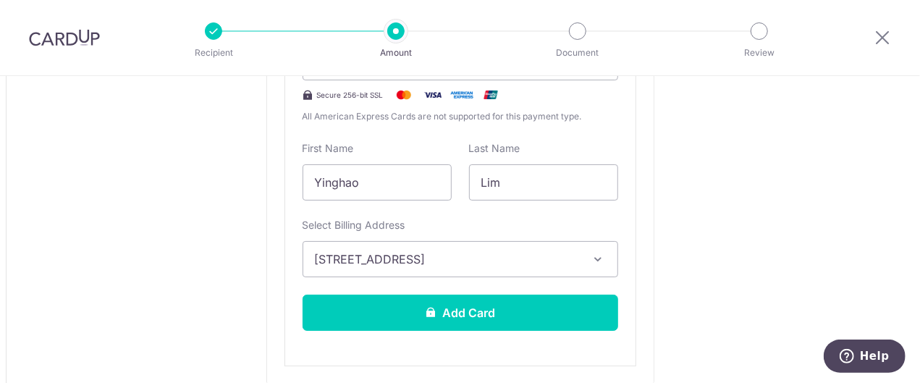
click at [719, 278] on div "Tell us more about your payment Amount due to recipient USD 8,009.00 8009 1 USD…" at bounding box center [460, 385] width 920 height 2125
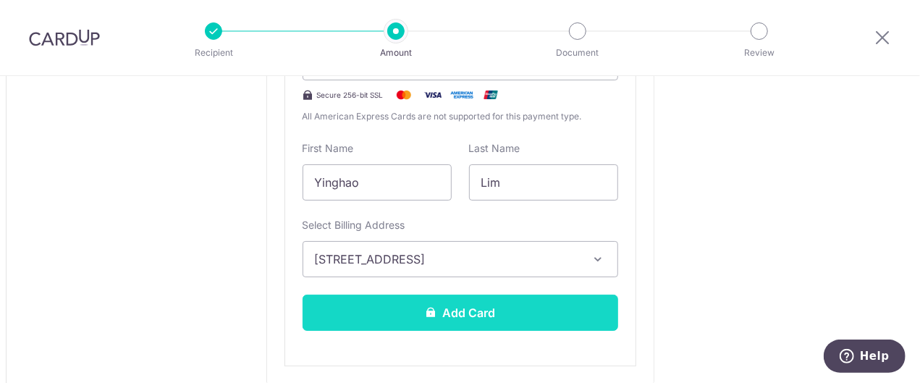
click at [586, 314] on button "Add Card" at bounding box center [461, 313] width 316 height 36
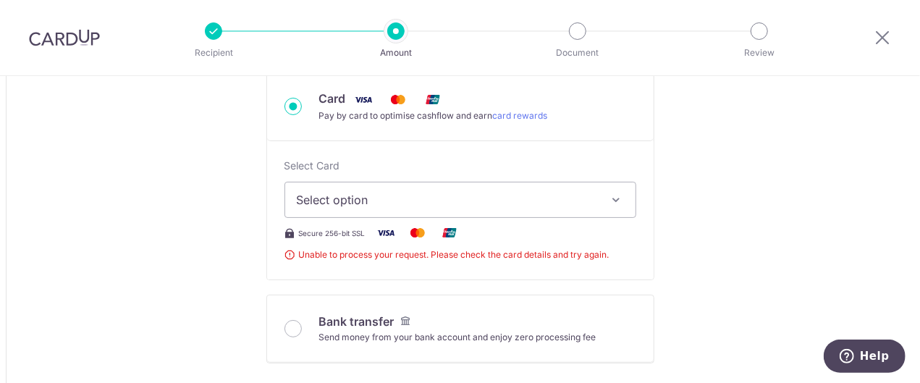
scroll to position [521, 0]
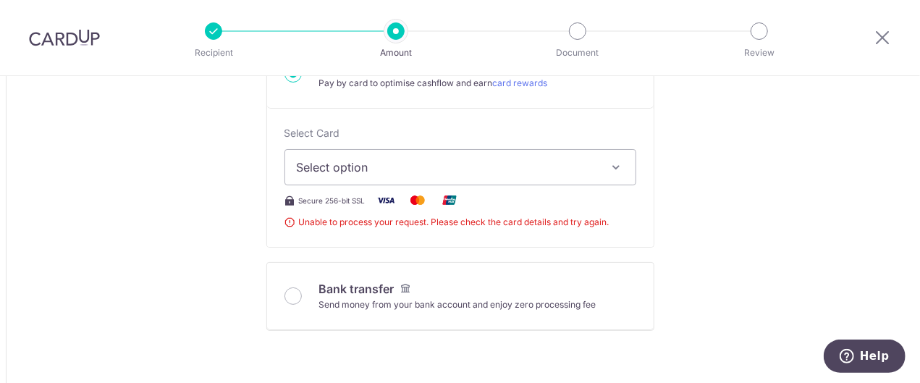
click at [433, 172] on span "Select option" at bounding box center [447, 167] width 301 height 17
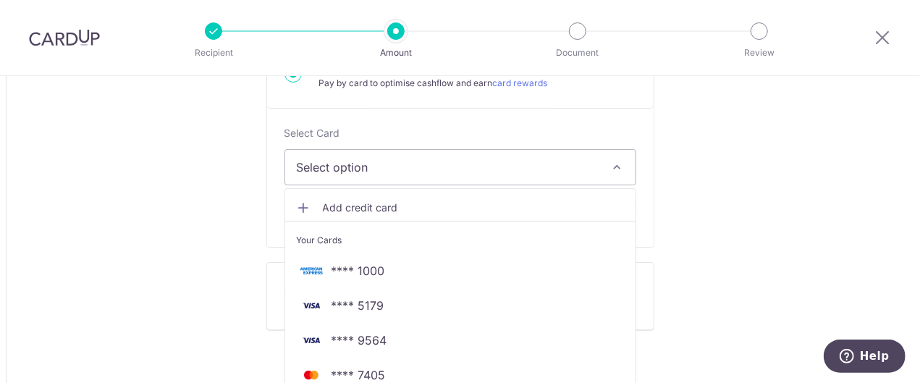
click at [394, 208] on span "Add credit card" at bounding box center [473, 208] width 301 height 14
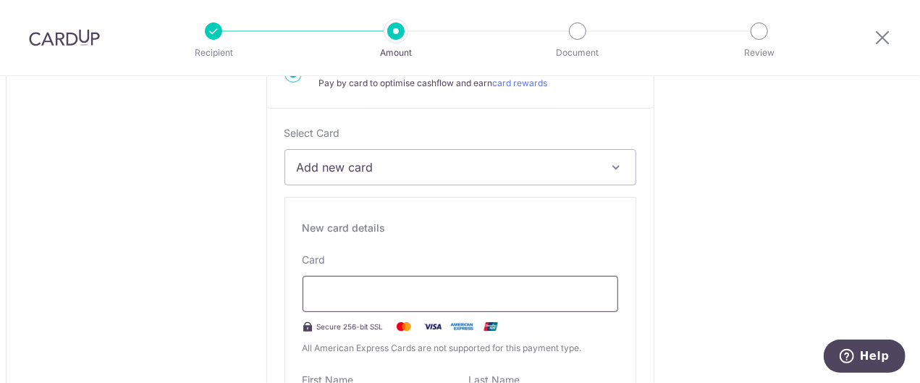
scroll to position [704, 0]
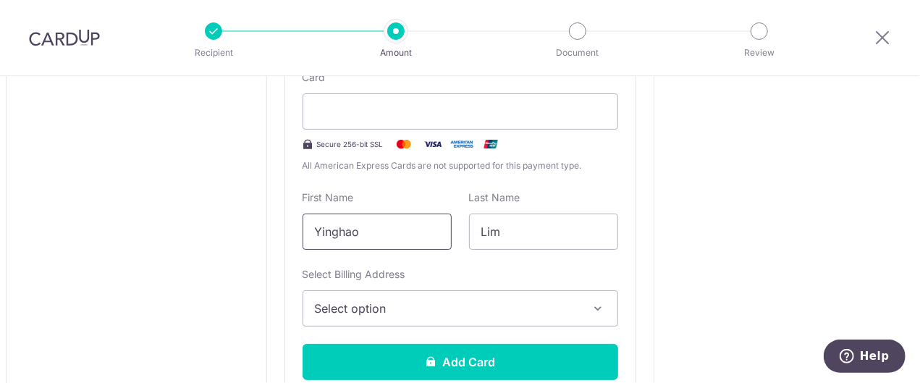
drag, startPoint x: 385, startPoint y: 229, endPoint x: 33, endPoint y: 214, distance: 352.1
type input "Lim"
type input "Yinghao"
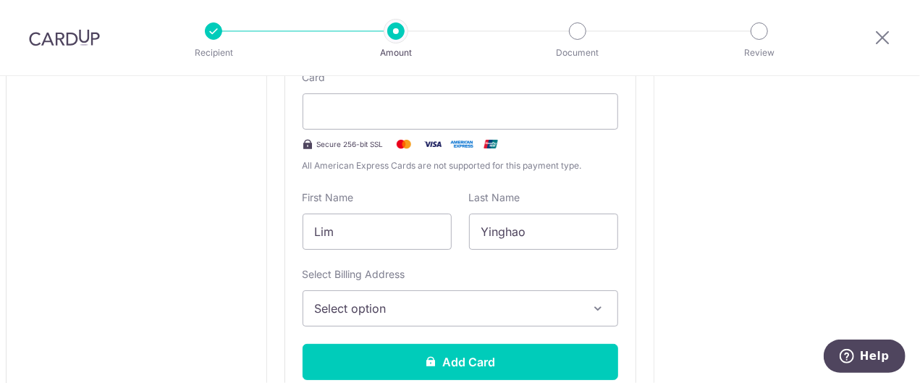
click at [343, 292] on button "Select option" at bounding box center [461, 308] width 316 height 36
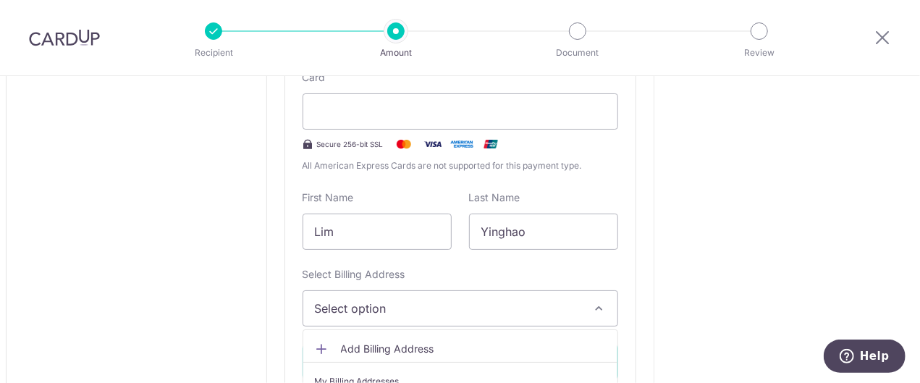
scroll to position [761, 0]
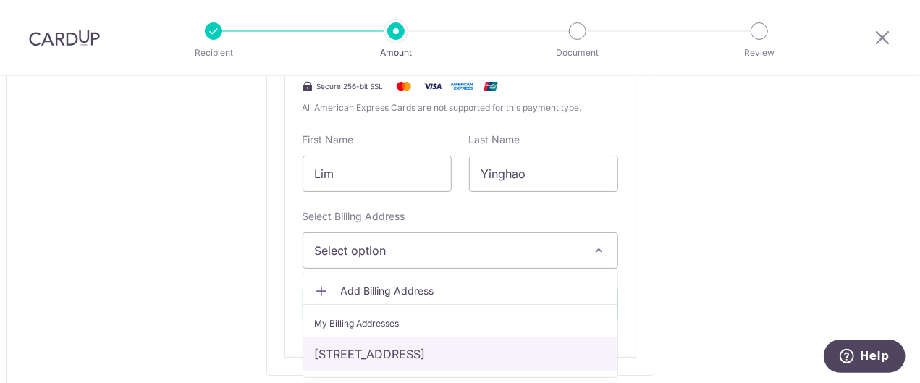
click at [375, 358] on link "[STREET_ADDRESS]" at bounding box center [460, 354] width 314 height 35
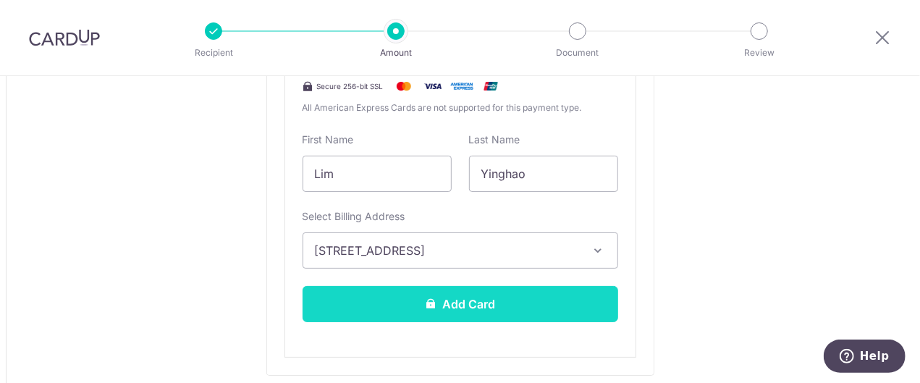
click at [421, 316] on button "Add Card" at bounding box center [461, 304] width 316 height 36
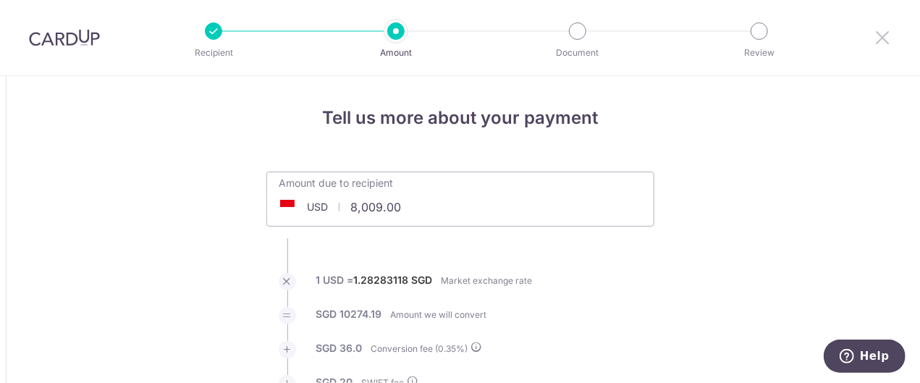
click at [883, 41] on icon at bounding box center [882, 37] width 17 height 18
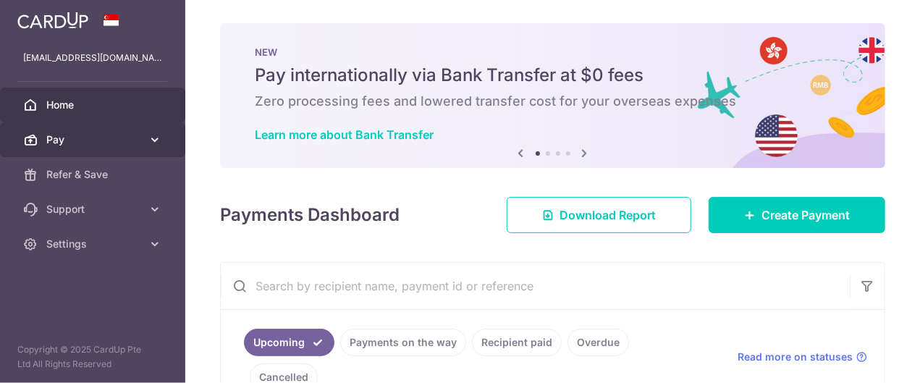
click at [139, 145] on span "Pay" at bounding box center [94, 139] width 96 height 14
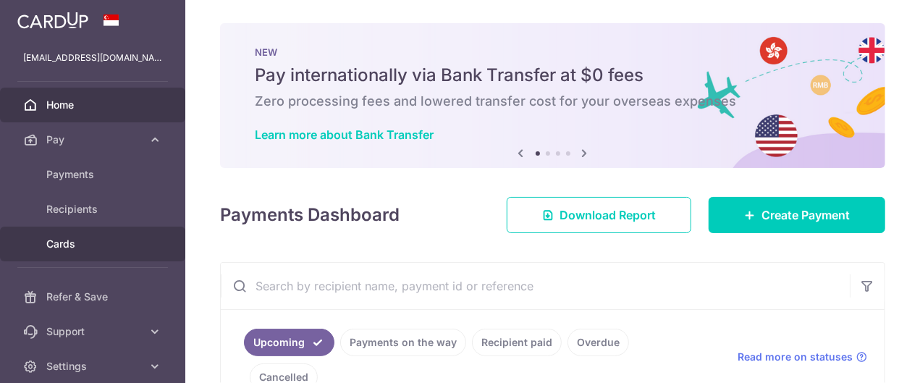
click at [123, 249] on span "Cards" at bounding box center [94, 244] width 96 height 14
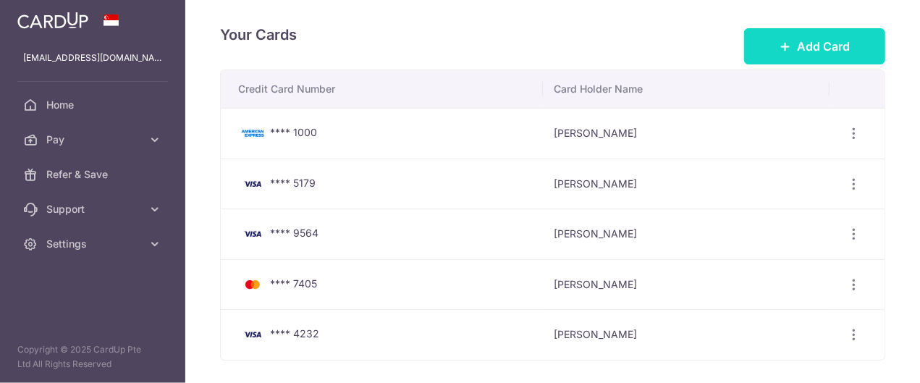
click at [773, 30] on button "Add Card" at bounding box center [814, 46] width 141 height 36
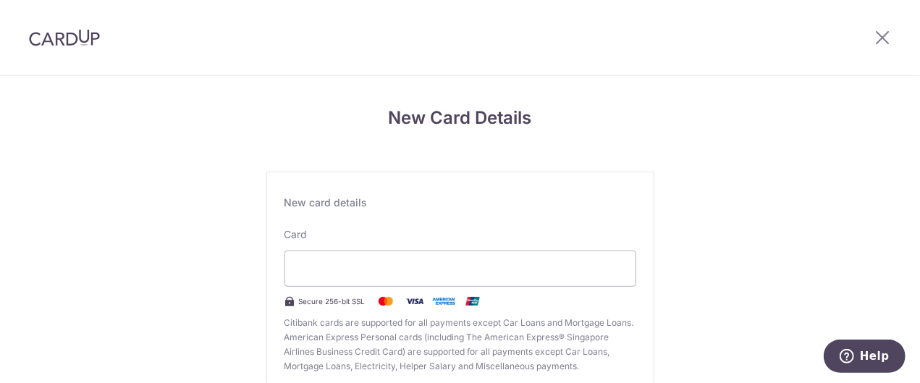
click at [172, 290] on div "New Card Details New card details Card Secure 256-bit SSL Citibank cards are su…" at bounding box center [460, 380] width 920 height 608
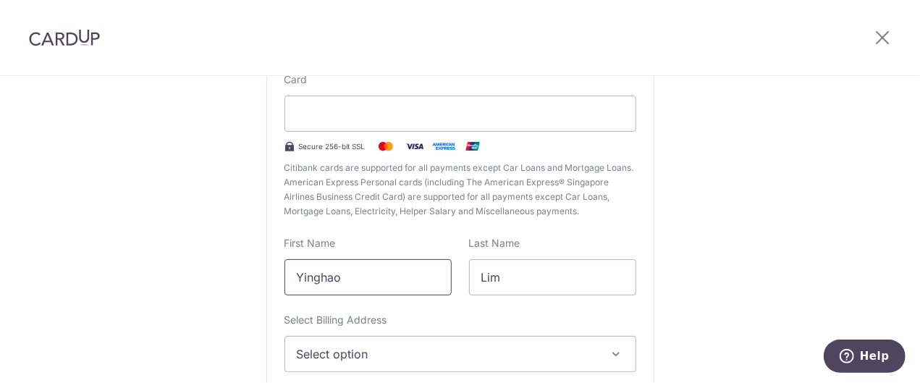
scroll to position [174, 0]
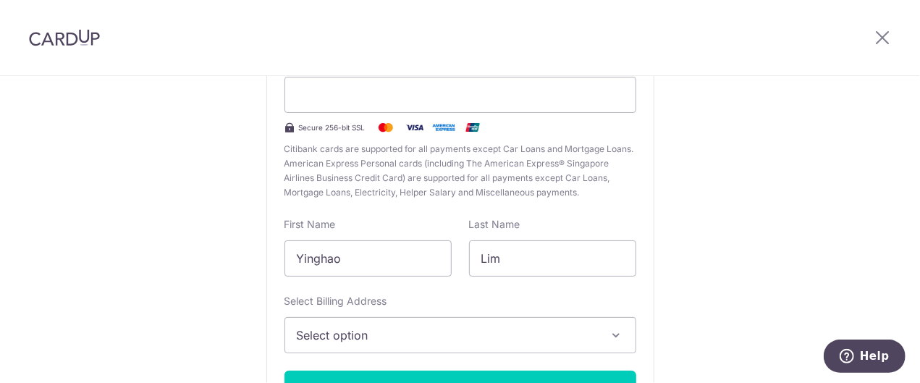
click at [385, 327] on span "Select option" at bounding box center [447, 334] width 301 height 17
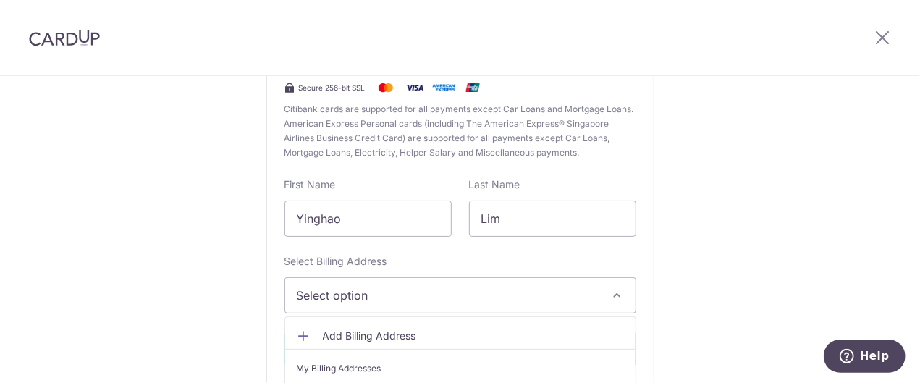
scroll to position [232, 0]
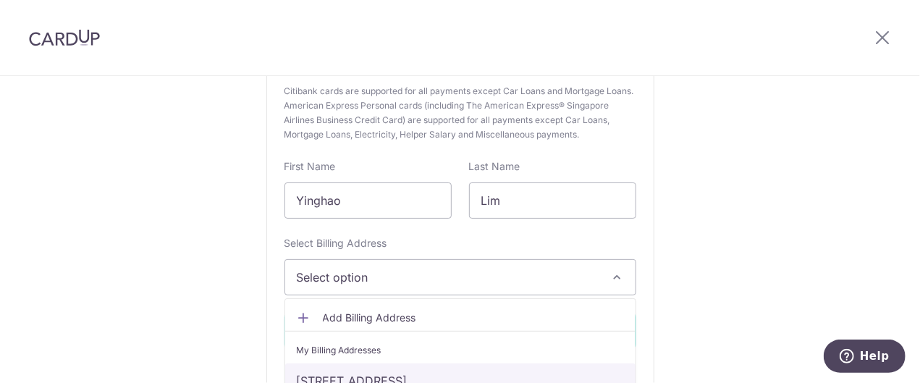
click at [410, 372] on link "[STREET_ADDRESS]" at bounding box center [460, 380] width 350 height 35
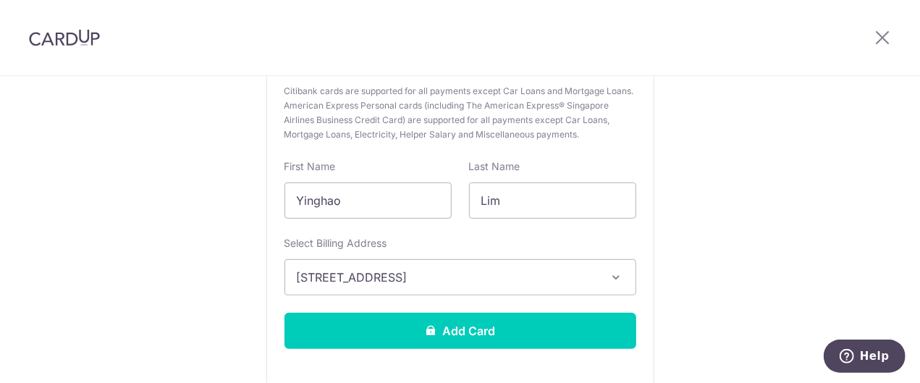
click at [232, 326] on div "New Card Details New card details Card Secure 256-bit SSL Citibank cards are su…" at bounding box center [460, 148] width 920 height 608
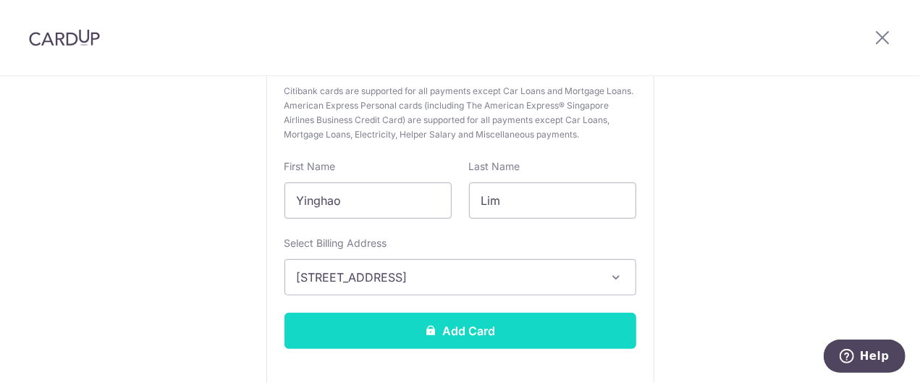
click at [453, 329] on button "Add Card" at bounding box center [460, 331] width 352 height 36
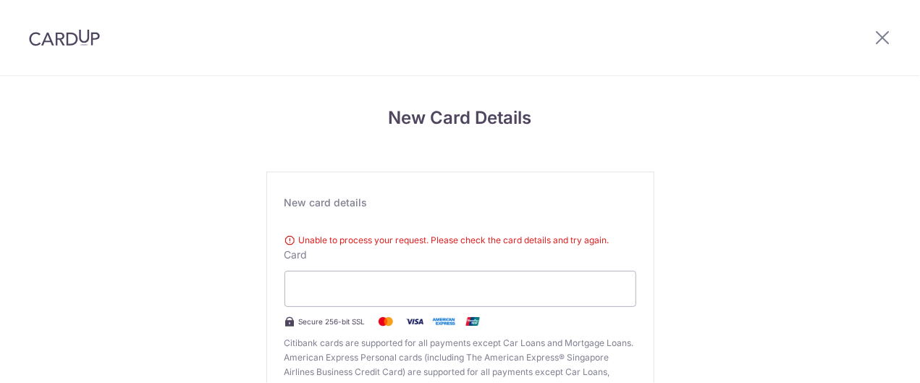
scroll to position [156, 0]
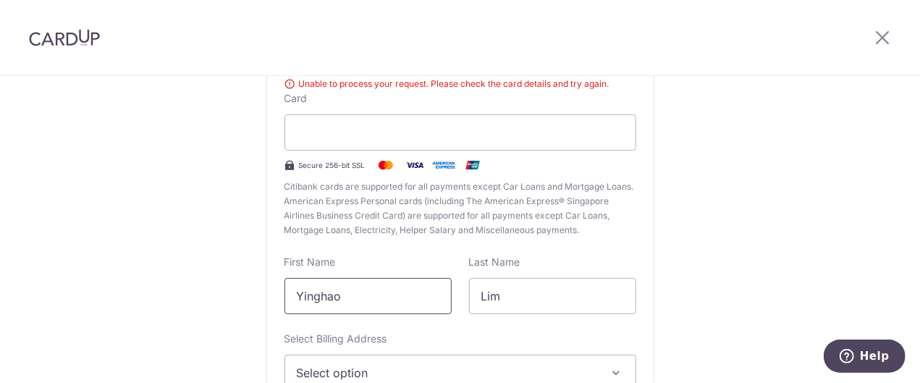
drag, startPoint x: 350, startPoint y: 303, endPoint x: 0, endPoint y: 287, distance: 350.7
click at [0, 287] on div "New Card Details New card details Unable to process your request. Please check …" at bounding box center [460, 234] width 920 height 628
type input "L"
type input "I"
type input "LIM"
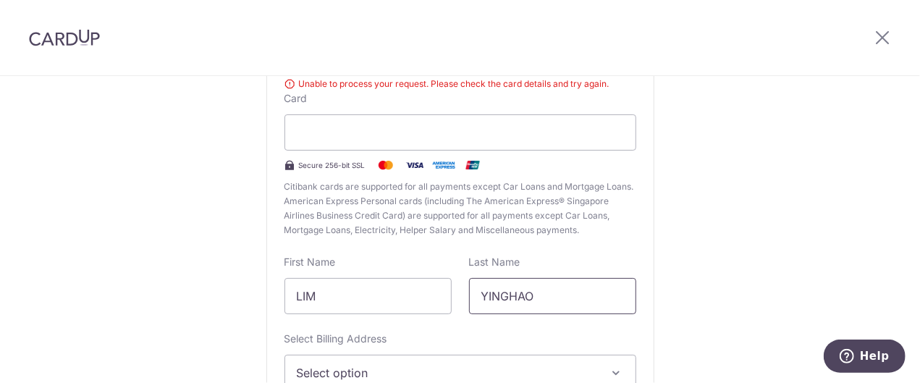
type input "YINGHAO"
click at [164, 290] on div "New Card Details New card details Unable to process your request. Please check …" at bounding box center [460, 234] width 920 height 628
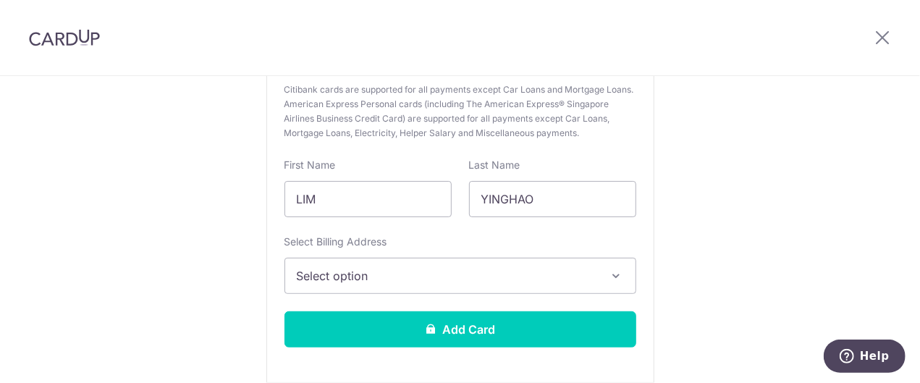
scroll to position [272, 0]
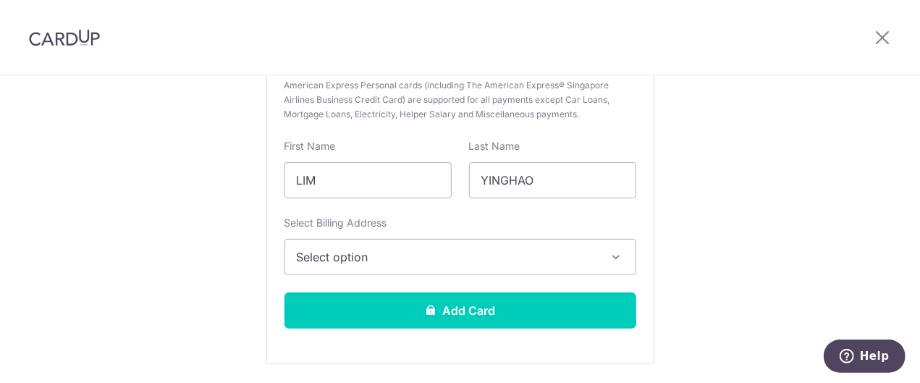
click at [298, 253] on span "Select option" at bounding box center [447, 256] width 301 height 17
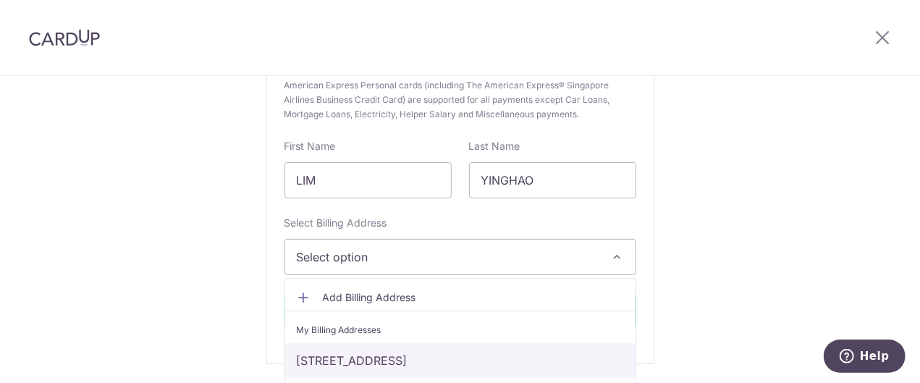
click at [400, 363] on link "60 CHESTNUT AVENUE, 01-06, Singapore, Singapore, Singapore-679517" at bounding box center [460, 360] width 350 height 35
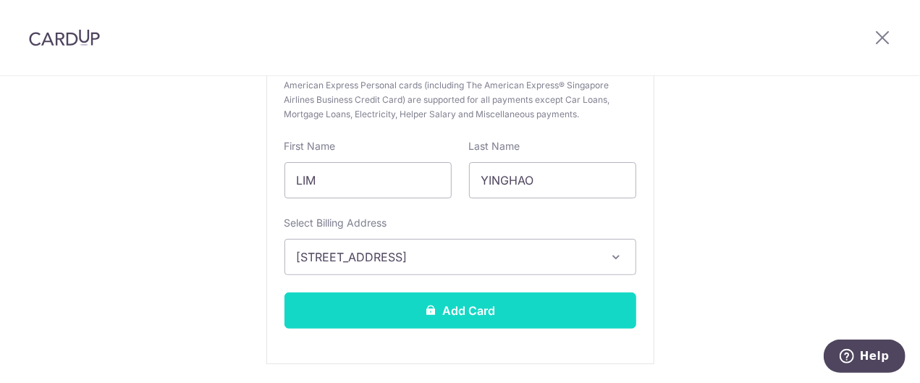
click at [495, 320] on button "Add Card" at bounding box center [460, 310] width 352 height 36
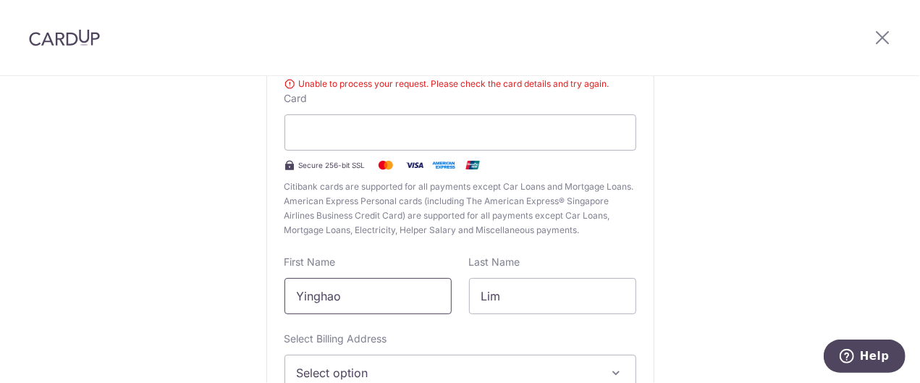
click at [346, 297] on input "Yinghao" at bounding box center [367, 296] width 167 height 36
drag, startPoint x: 359, startPoint y: 297, endPoint x: 61, endPoint y: 287, distance: 298.4
click at [61, 287] on div "New Card Details New card details Unable to process your request. Please check …" at bounding box center [460, 234] width 920 height 628
type input "LIM"
type input "YINGHAO"
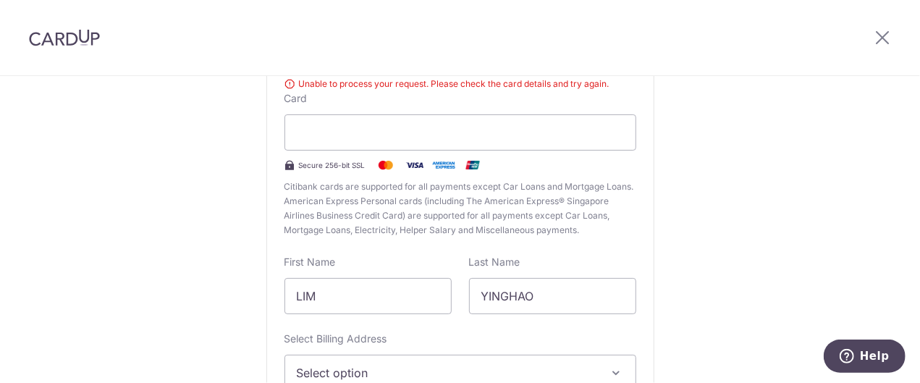
click at [138, 284] on div "New Card Details New card details Unable to process your request. Please check …" at bounding box center [460, 234] width 920 height 628
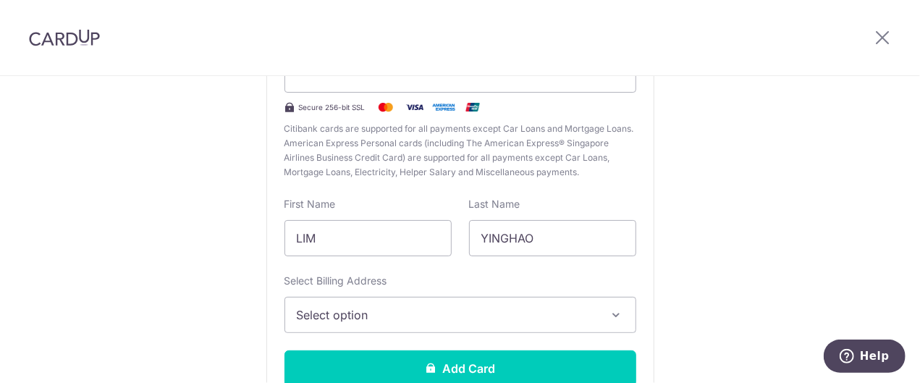
scroll to position [272, 0]
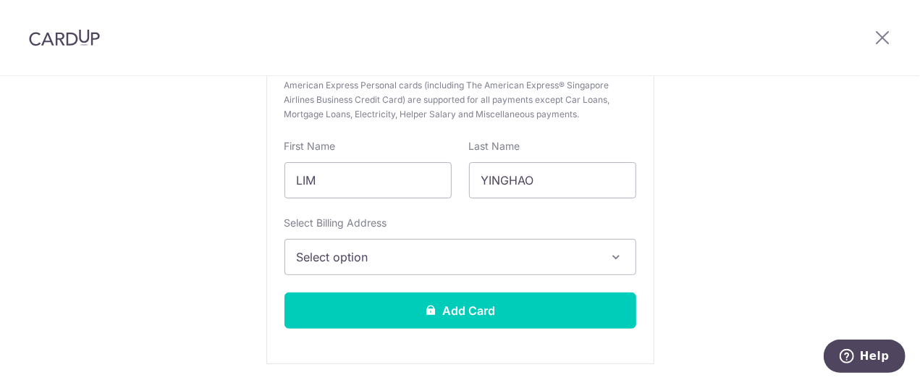
click at [324, 271] on button "Select option" at bounding box center [460, 257] width 352 height 36
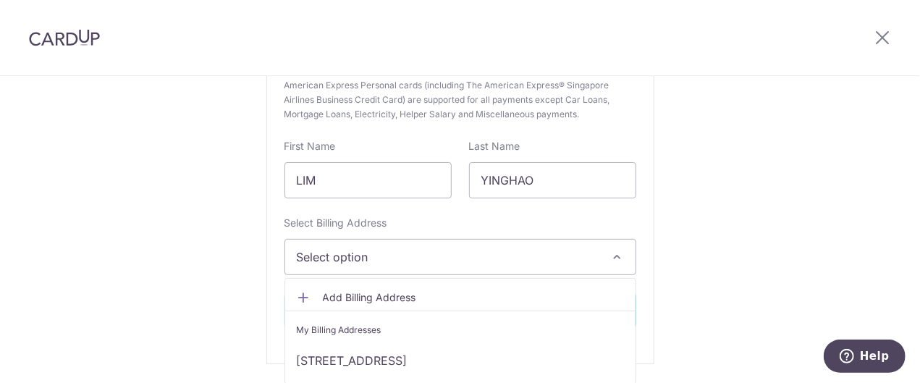
click at [329, 261] on span "Select option" at bounding box center [447, 256] width 301 height 17
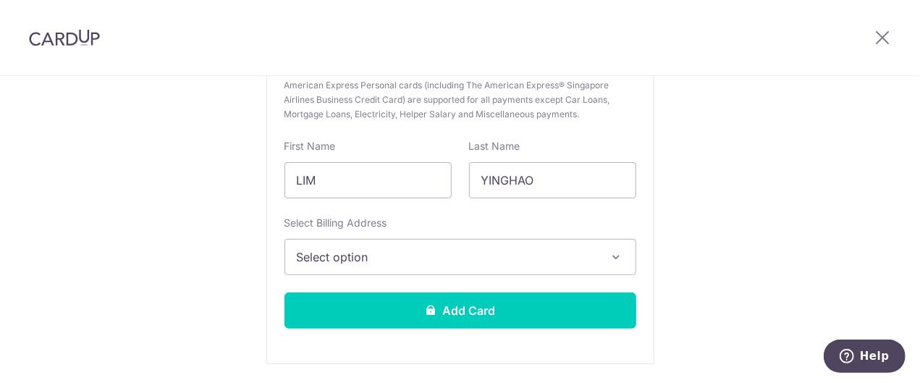
click at [329, 261] on span "Select option" at bounding box center [447, 256] width 301 height 17
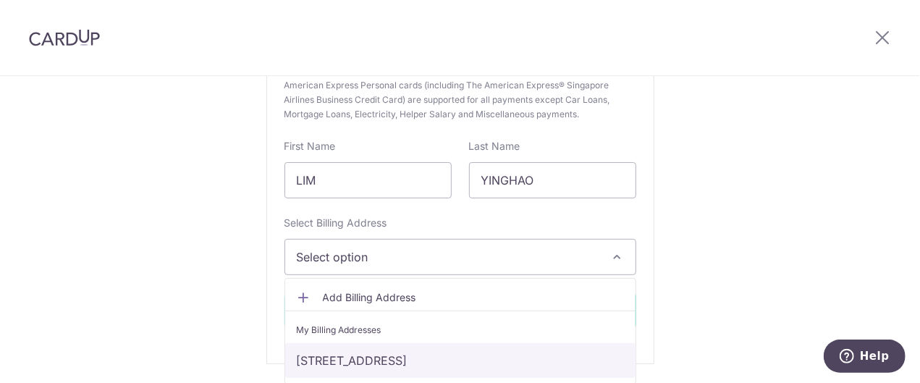
click at [359, 355] on link "[STREET_ADDRESS]" at bounding box center [460, 360] width 350 height 35
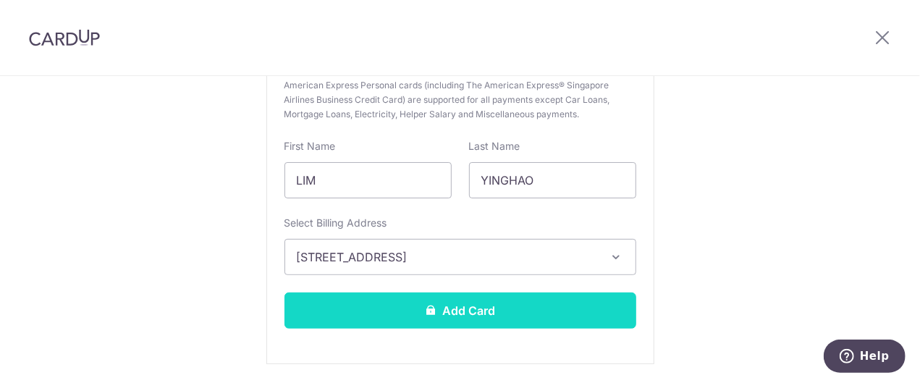
click at [394, 310] on button "Add Card" at bounding box center [460, 310] width 352 height 36
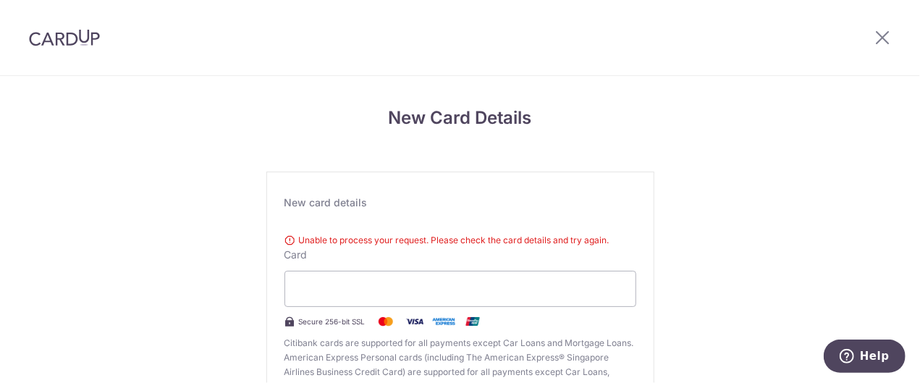
scroll to position [156, 0]
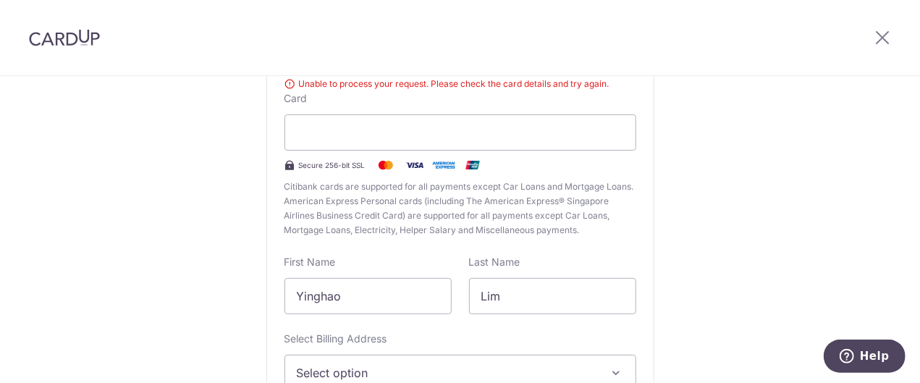
click at [145, 213] on div "New Card Details New card details Unable to process your request. Please check …" at bounding box center [460, 234] width 920 height 628
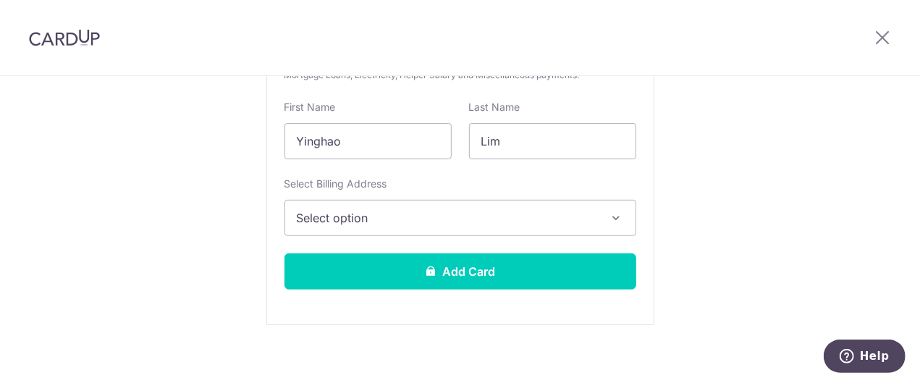
scroll to position [319, 0]
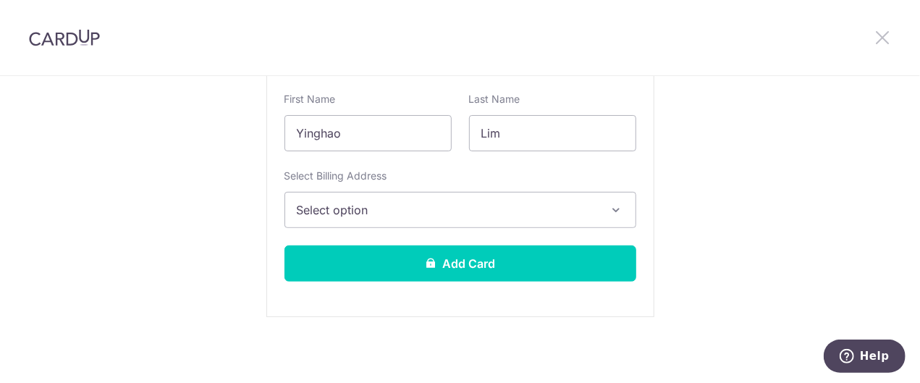
click at [880, 42] on icon at bounding box center [882, 37] width 17 height 18
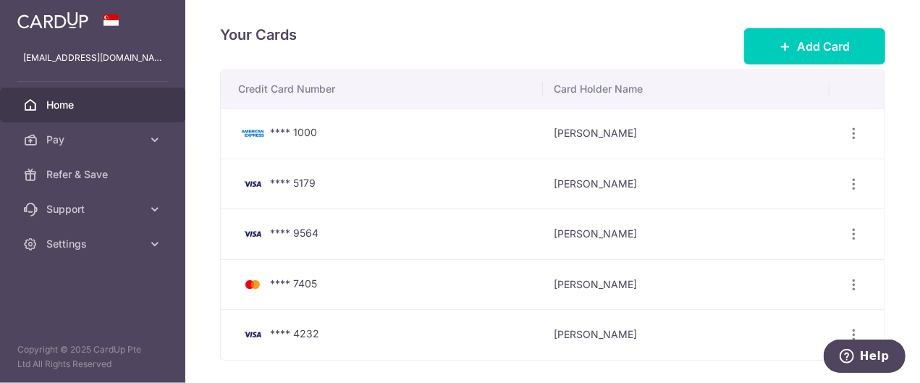
click at [142, 103] on link "Home" at bounding box center [92, 105] width 185 height 35
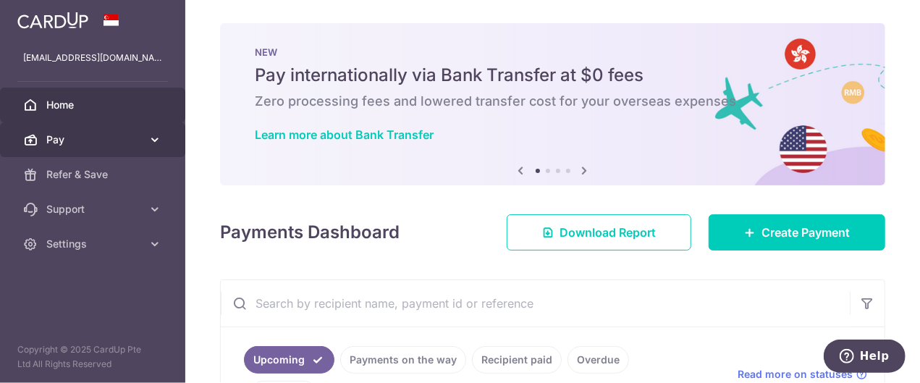
click at [119, 148] on link "Pay" at bounding box center [92, 139] width 185 height 35
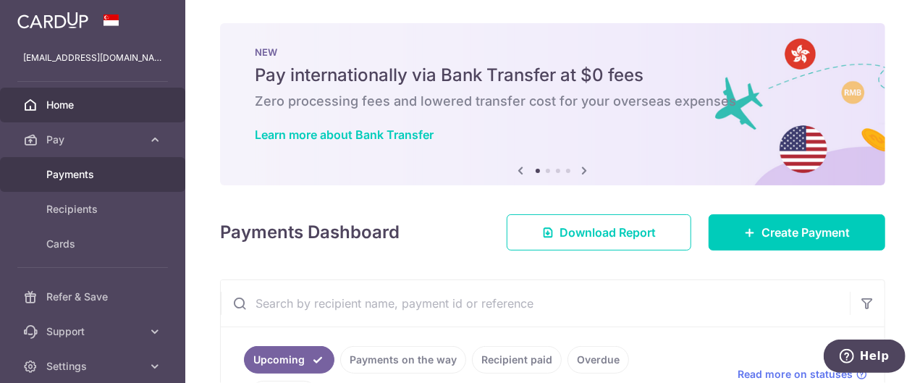
click at [119, 182] on link "Payments" at bounding box center [92, 174] width 185 height 35
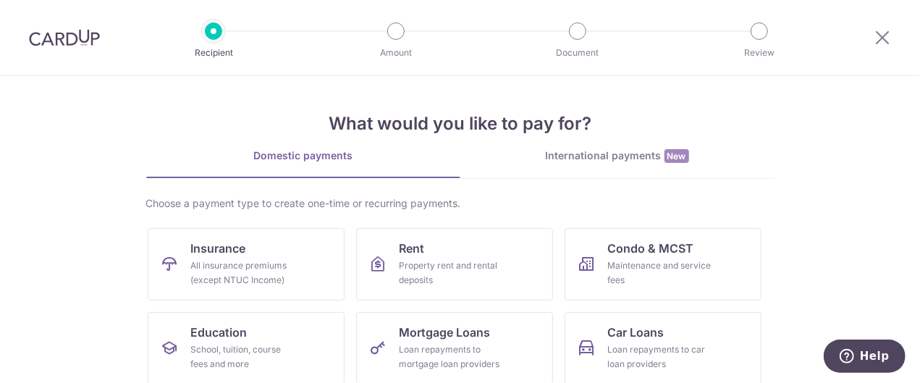
click at [605, 171] on link "International payments New" at bounding box center [617, 163] width 314 height 30
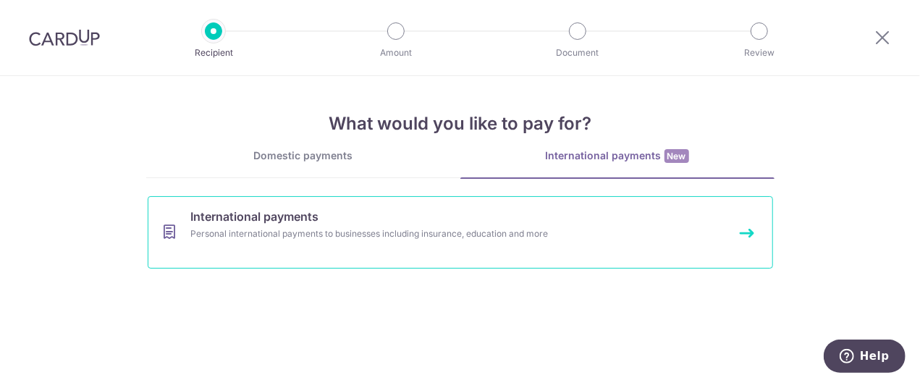
click at [431, 249] on link "International payments Personal international payments to businesses including …" at bounding box center [460, 232] width 625 height 72
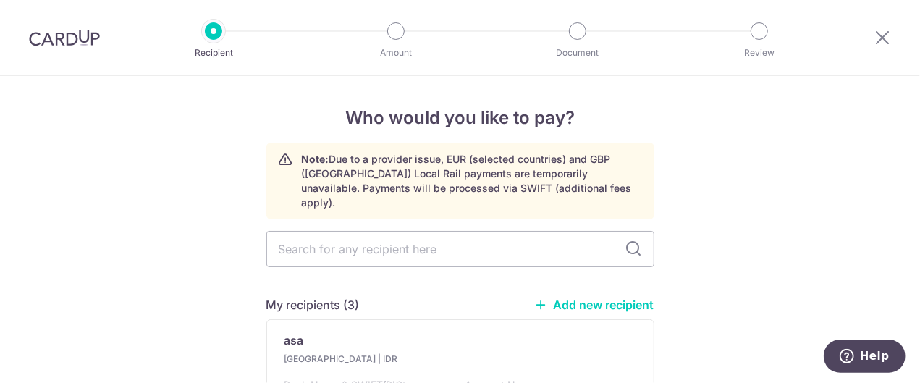
click at [333, 159] on p "Note: Due to a provider issue, EUR (selected countries) and GBP ([GEOGRAPHIC_DA…" at bounding box center [472, 181] width 340 height 58
click at [882, 30] on icon at bounding box center [882, 37] width 17 height 18
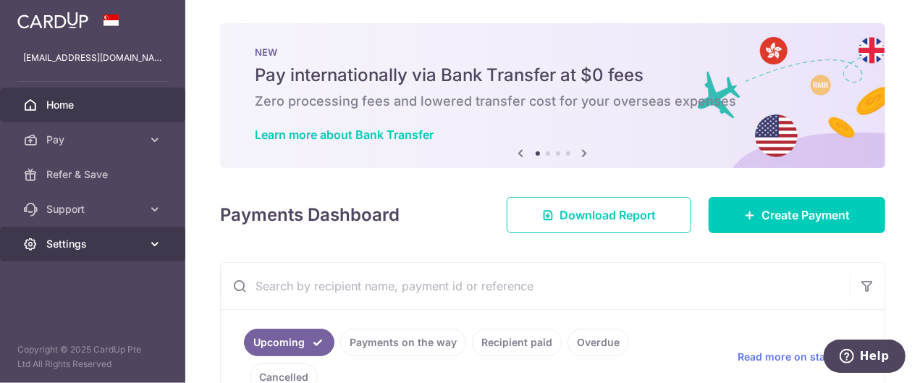
click at [138, 252] on link "Settings" at bounding box center [92, 244] width 185 height 35
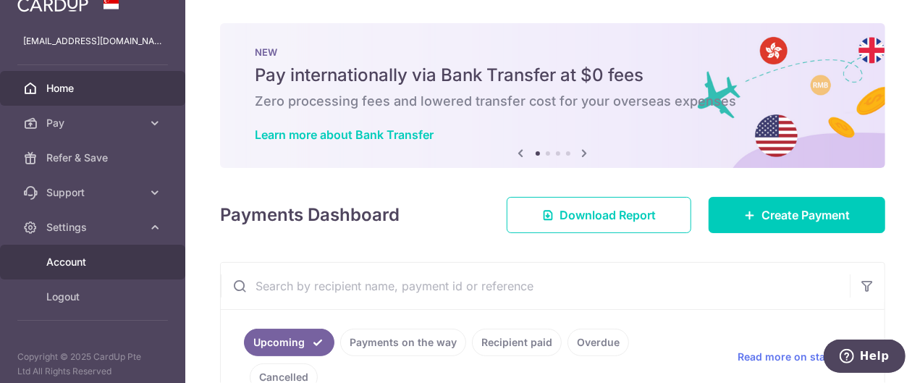
scroll to position [23, 0]
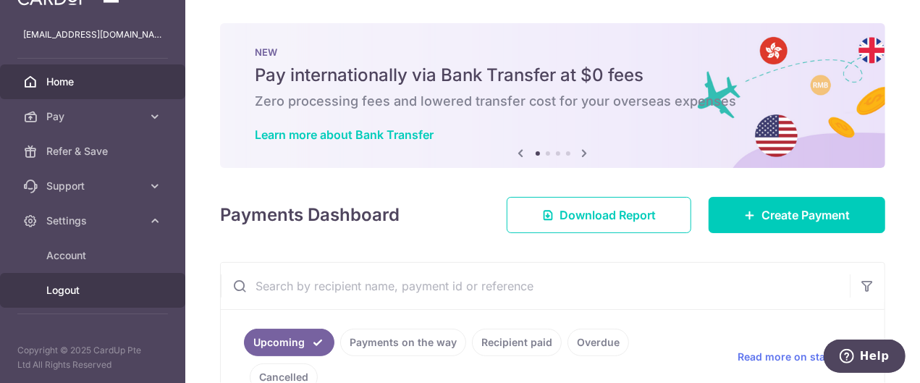
click at [104, 282] on link "Logout" at bounding box center [92, 290] width 185 height 35
